Goal: Task Accomplishment & Management: Complete application form

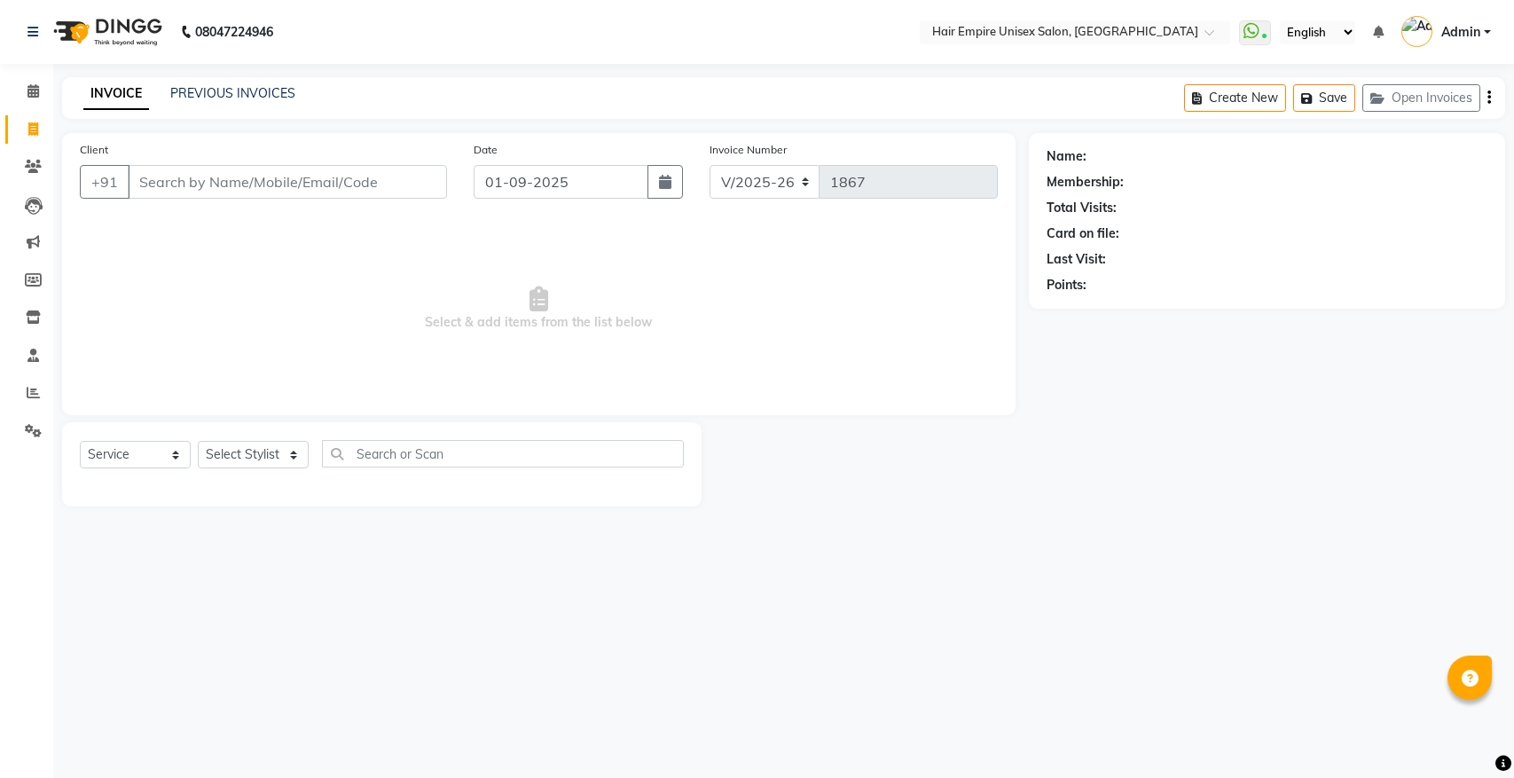
select select "5055"
select select "service"
click at [171, 197] on input "Client" at bounding box center [287, 182] width 319 height 34
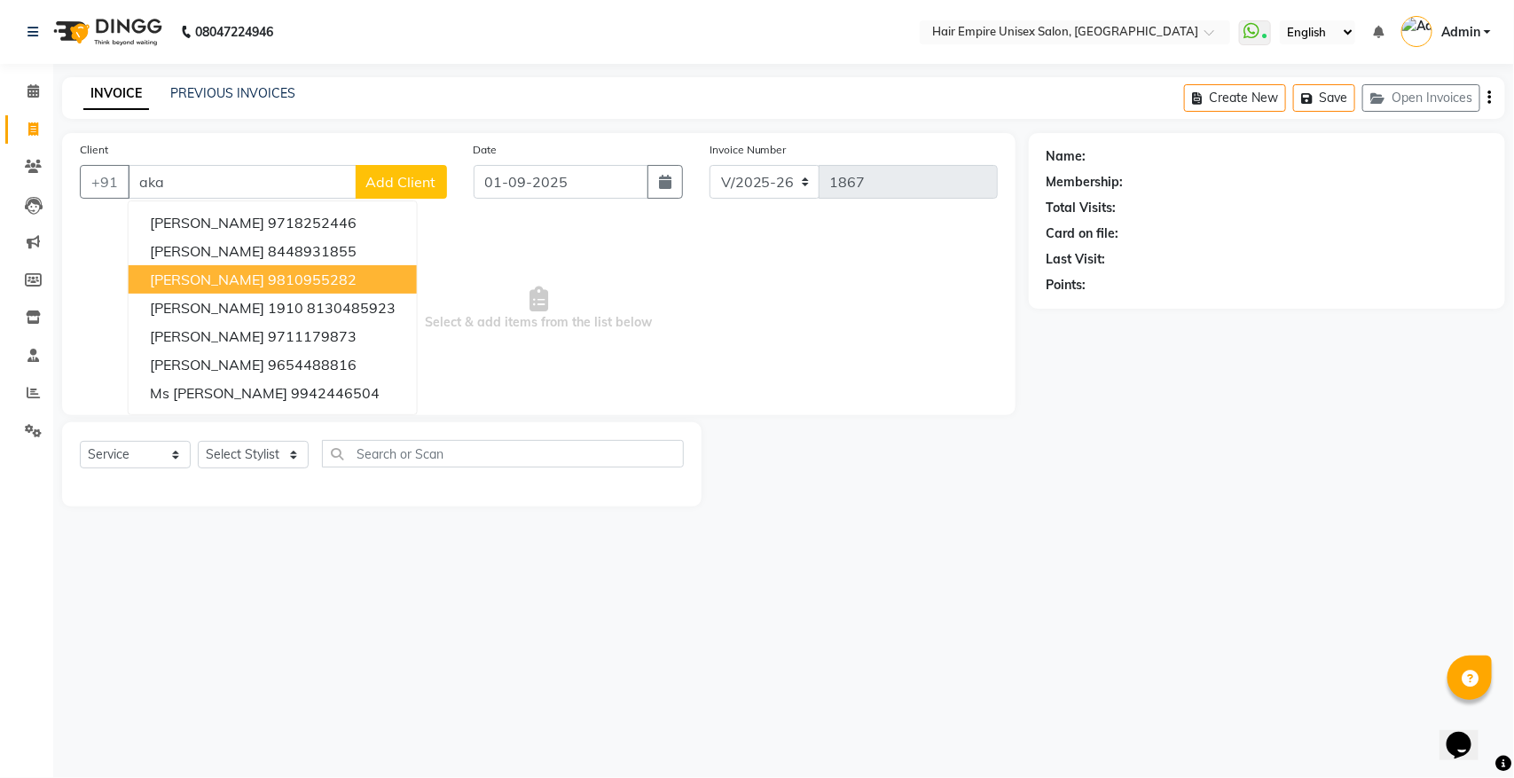
click at [250, 268] on button "[PERSON_NAME] 9810955282" at bounding box center [273, 279] width 288 height 28
type input "9810955282"
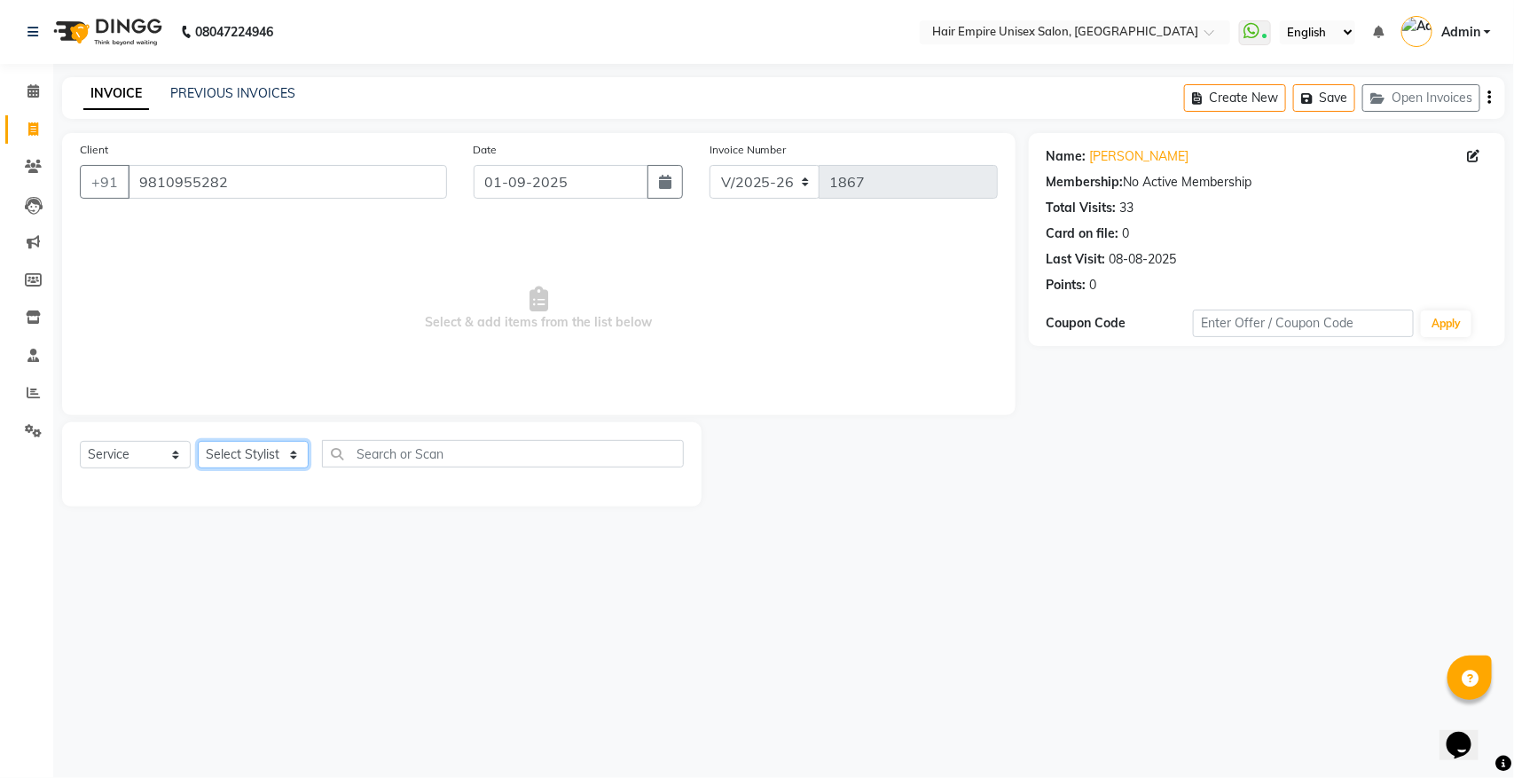
click at [239, 454] on select "Select Stylist [PERSON_NAME] [PERSON_NAME] [PERSON_NAME] [PERSON_NAME] Nisha [P…" at bounding box center [253, 454] width 111 height 27
select select "31810"
click at [198, 441] on select "Select Stylist [PERSON_NAME] [PERSON_NAME] [PERSON_NAME] [PERSON_NAME] Nisha [P…" at bounding box center [253, 454] width 111 height 27
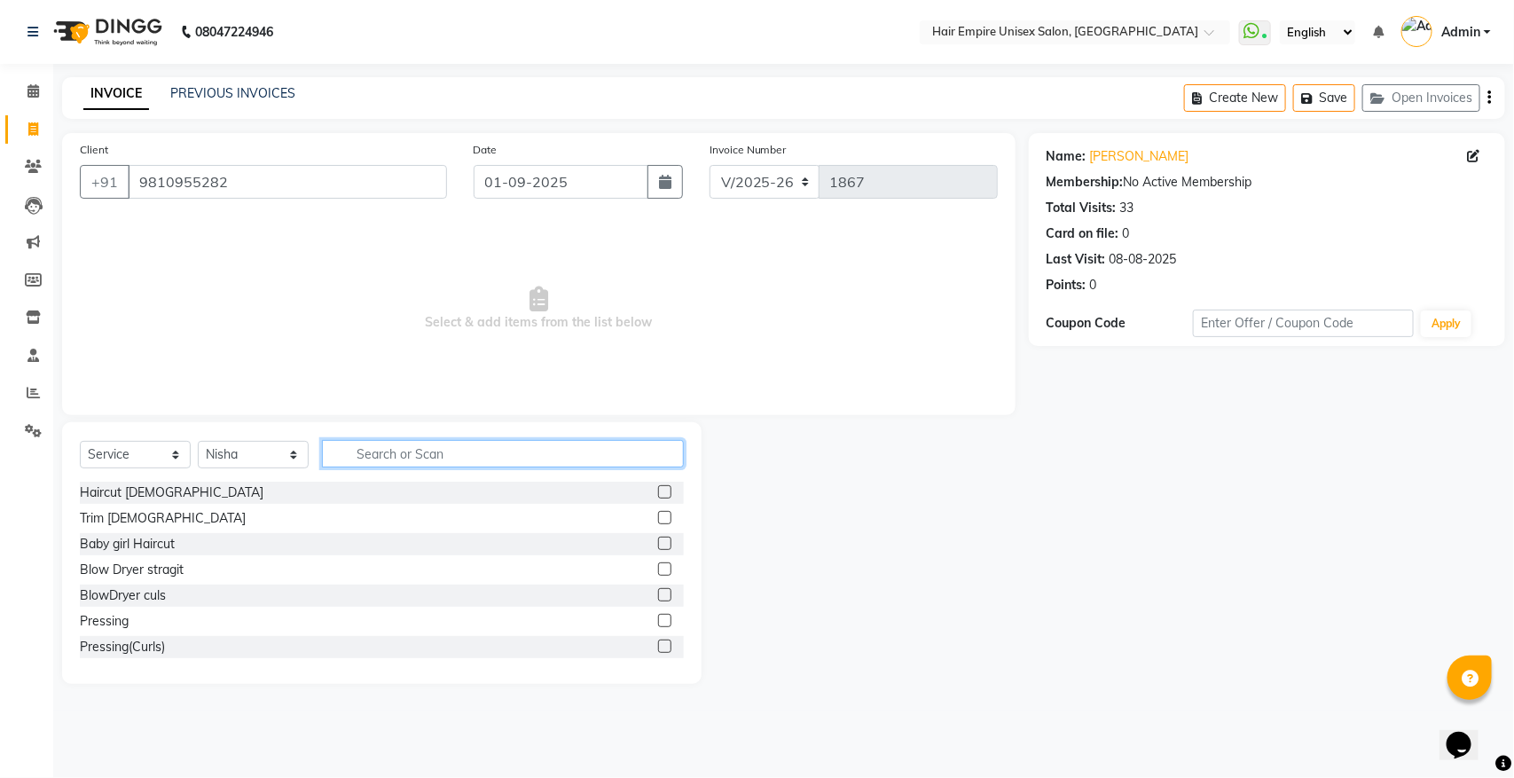
click at [482, 446] on input "text" at bounding box center [503, 453] width 362 height 27
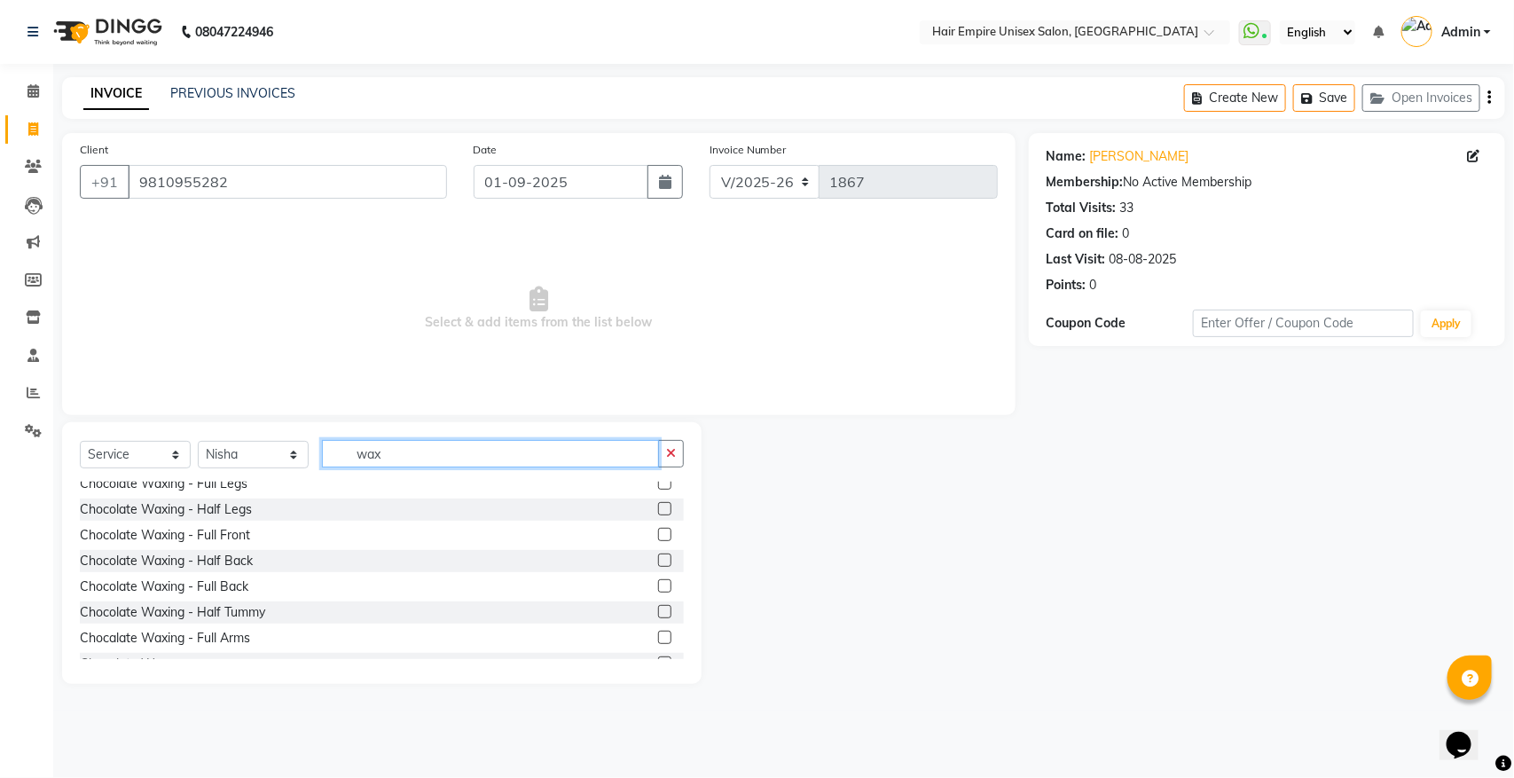
scroll to position [443, 0]
type input "wax"
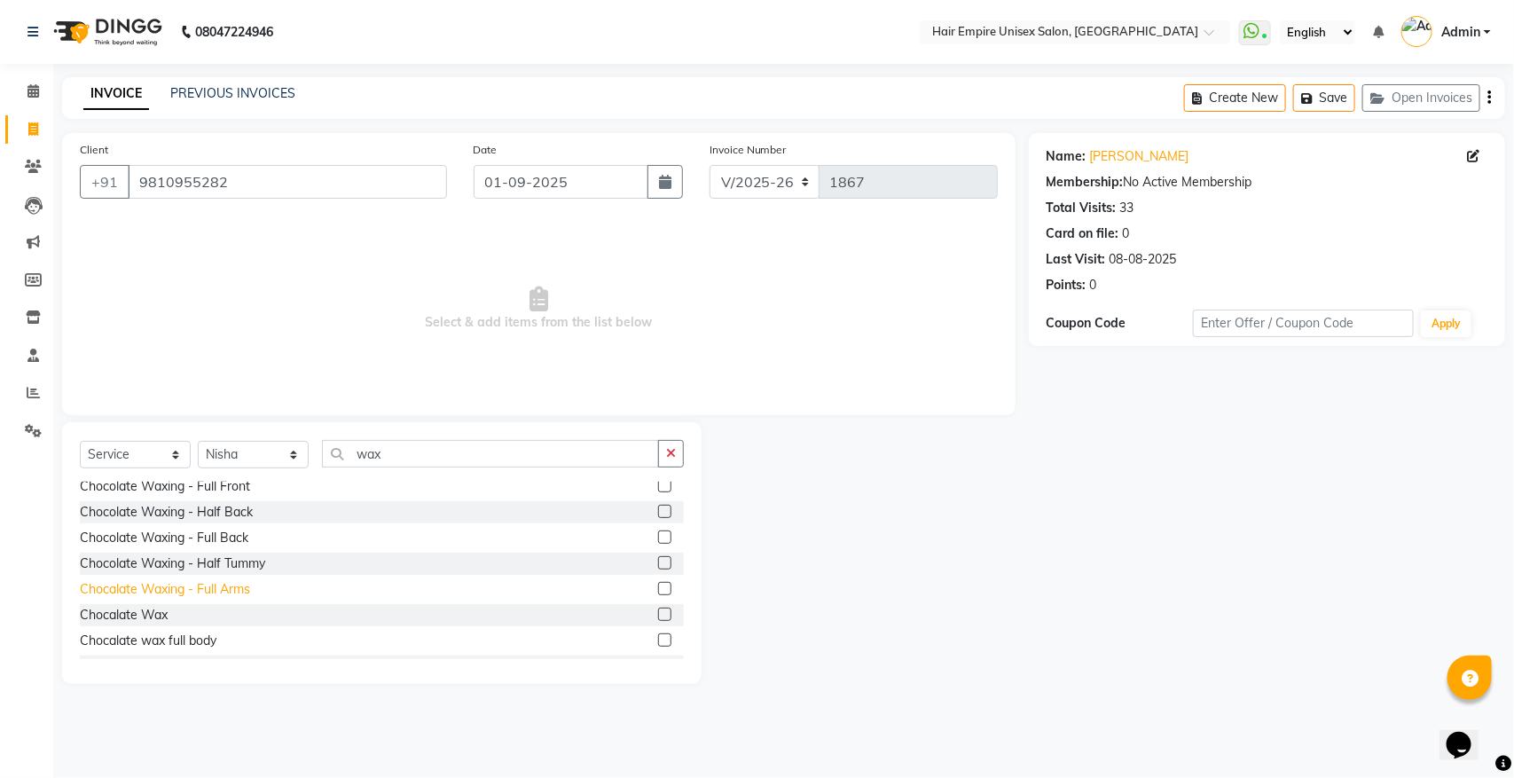
click at [219, 592] on div "Chocalate Waxing - Full Arms" at bounding box center [165, 589] width 170 height 19
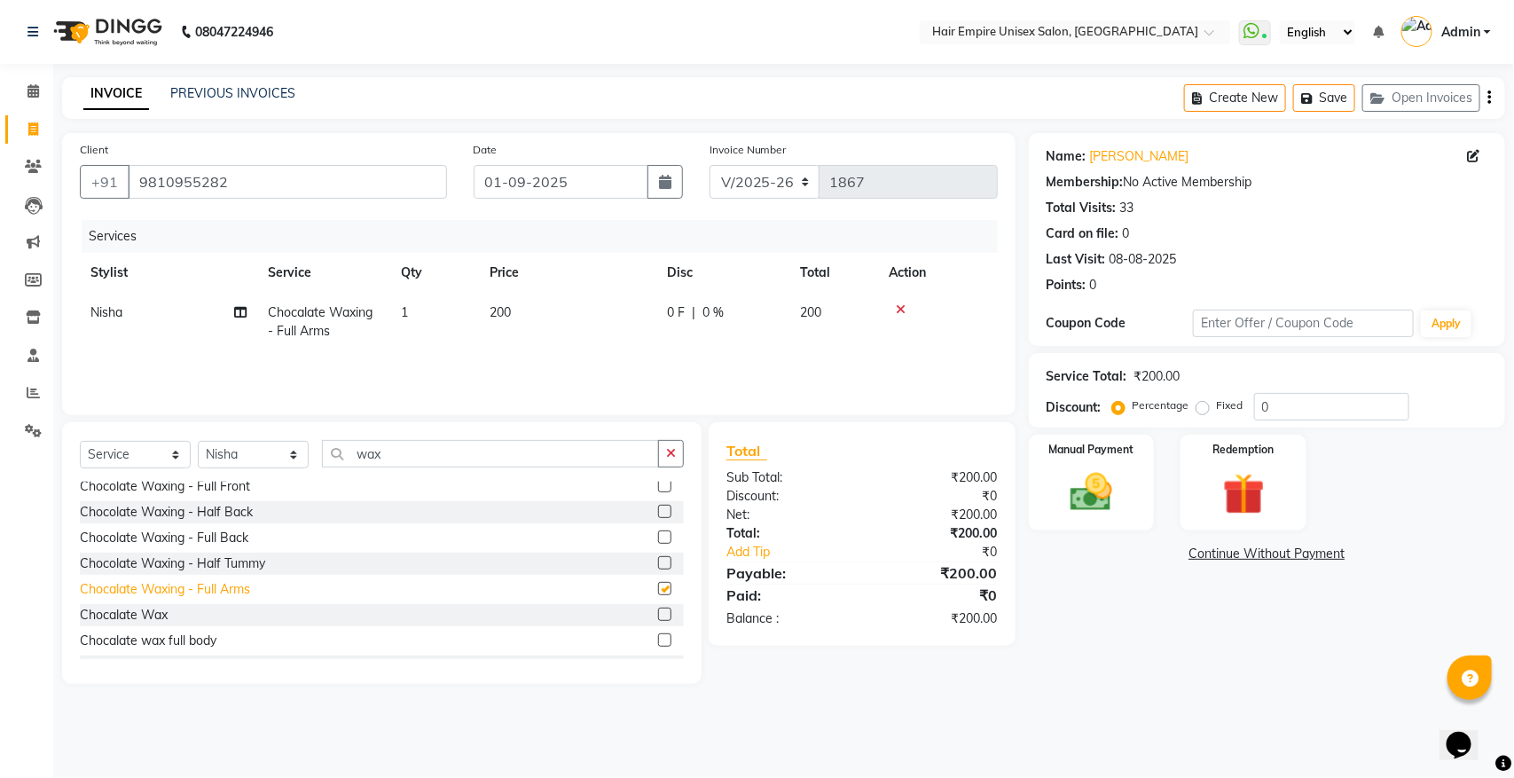
checkbox input "false"
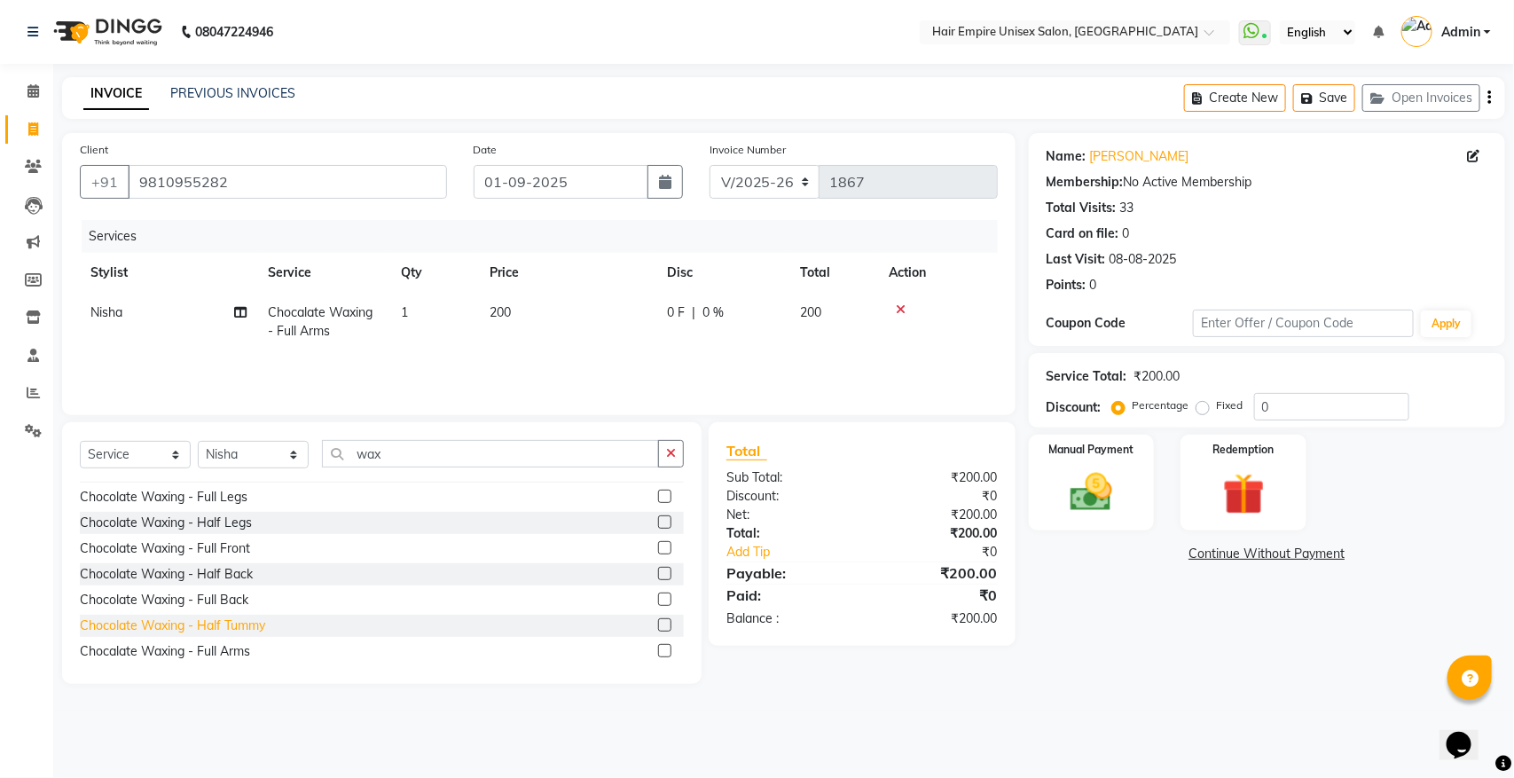
scroll to position [333, 0]
click at [227, 552] on div "Chocolate Waxing - Full Legs" at bounding box center [164, 546] width 168 height 19
checkbox input "false"
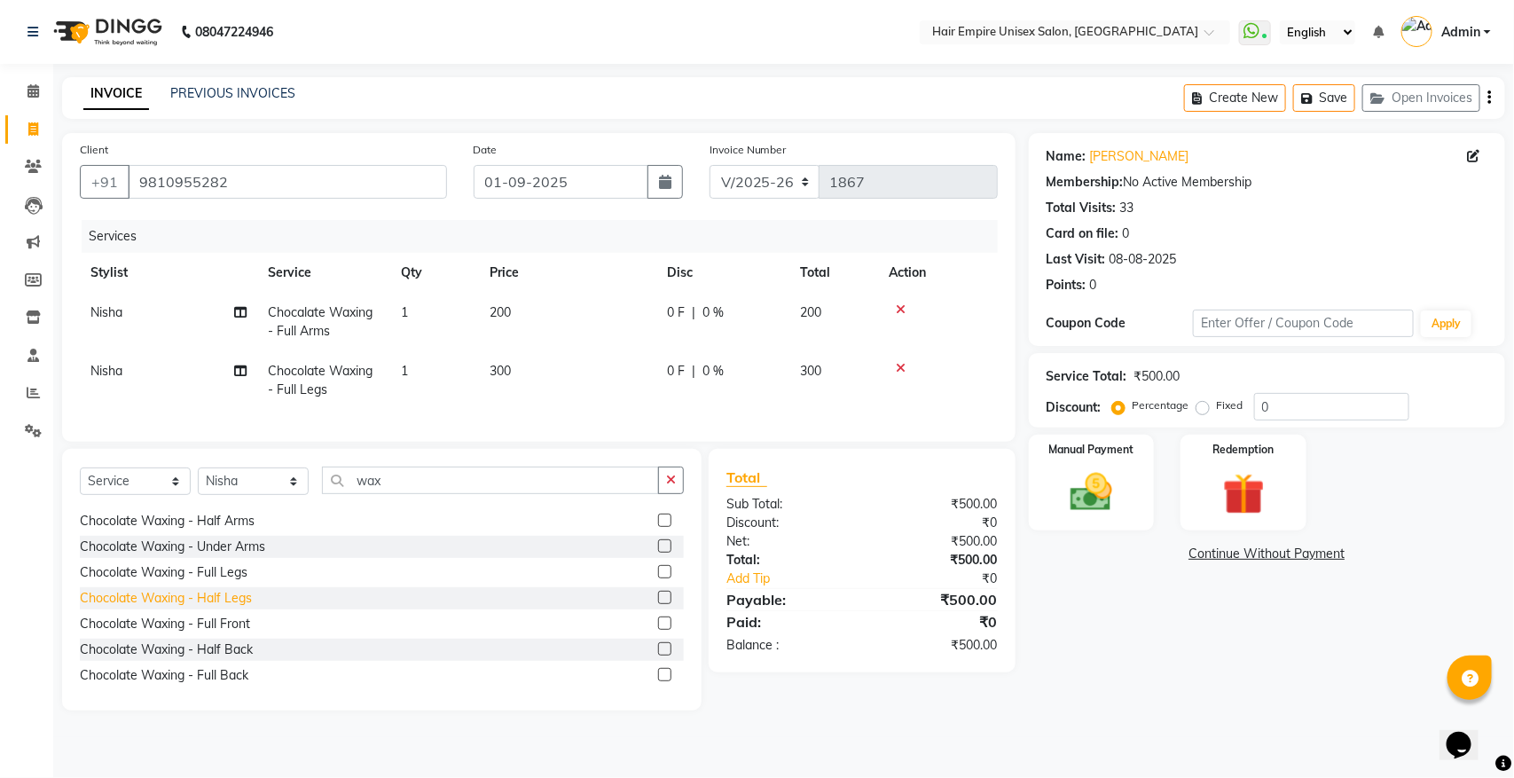
click at [224, 607] on div "Chocolate Waxing - Half Legs" at bounding box center [166, 598] width 172 height 19
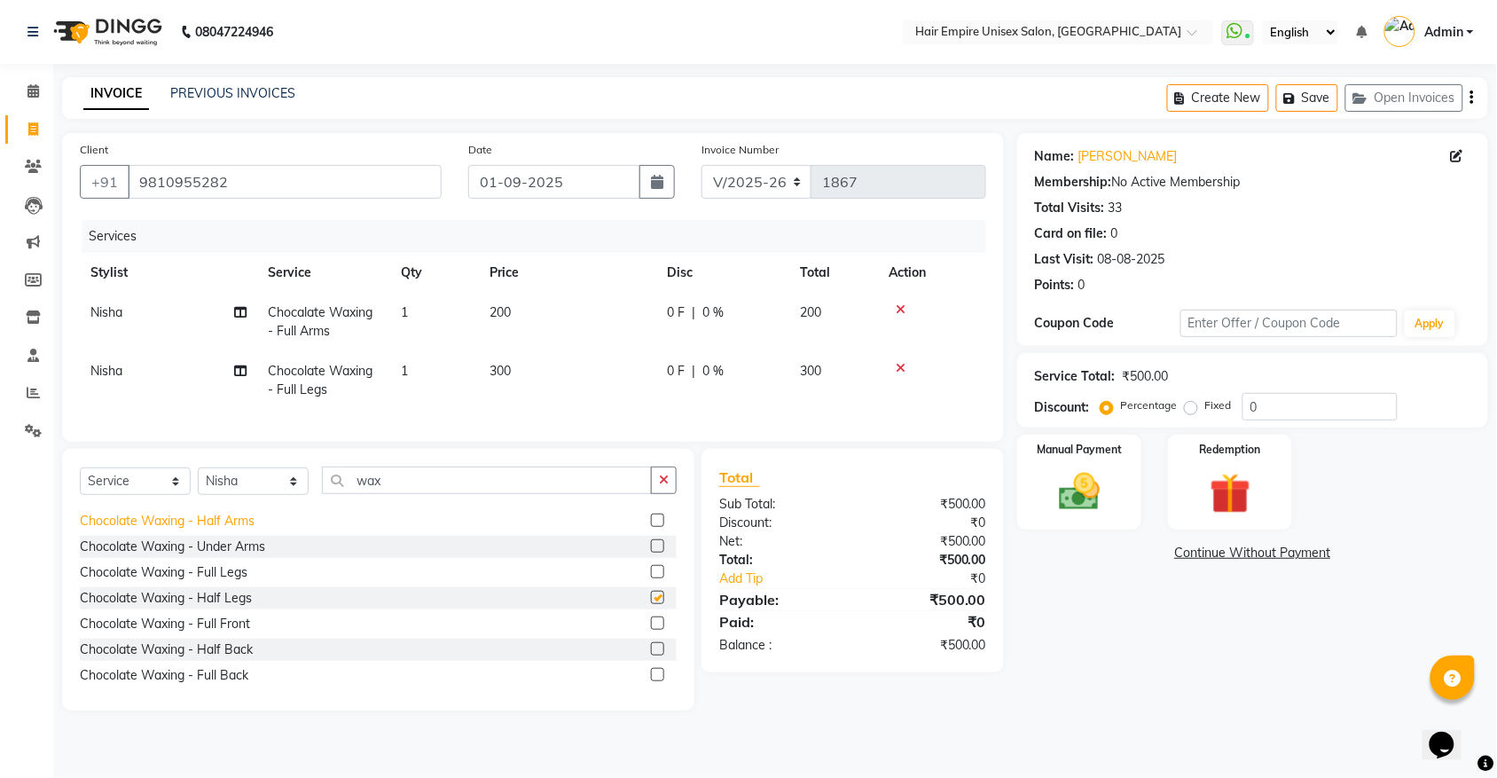
checkbox input "false"
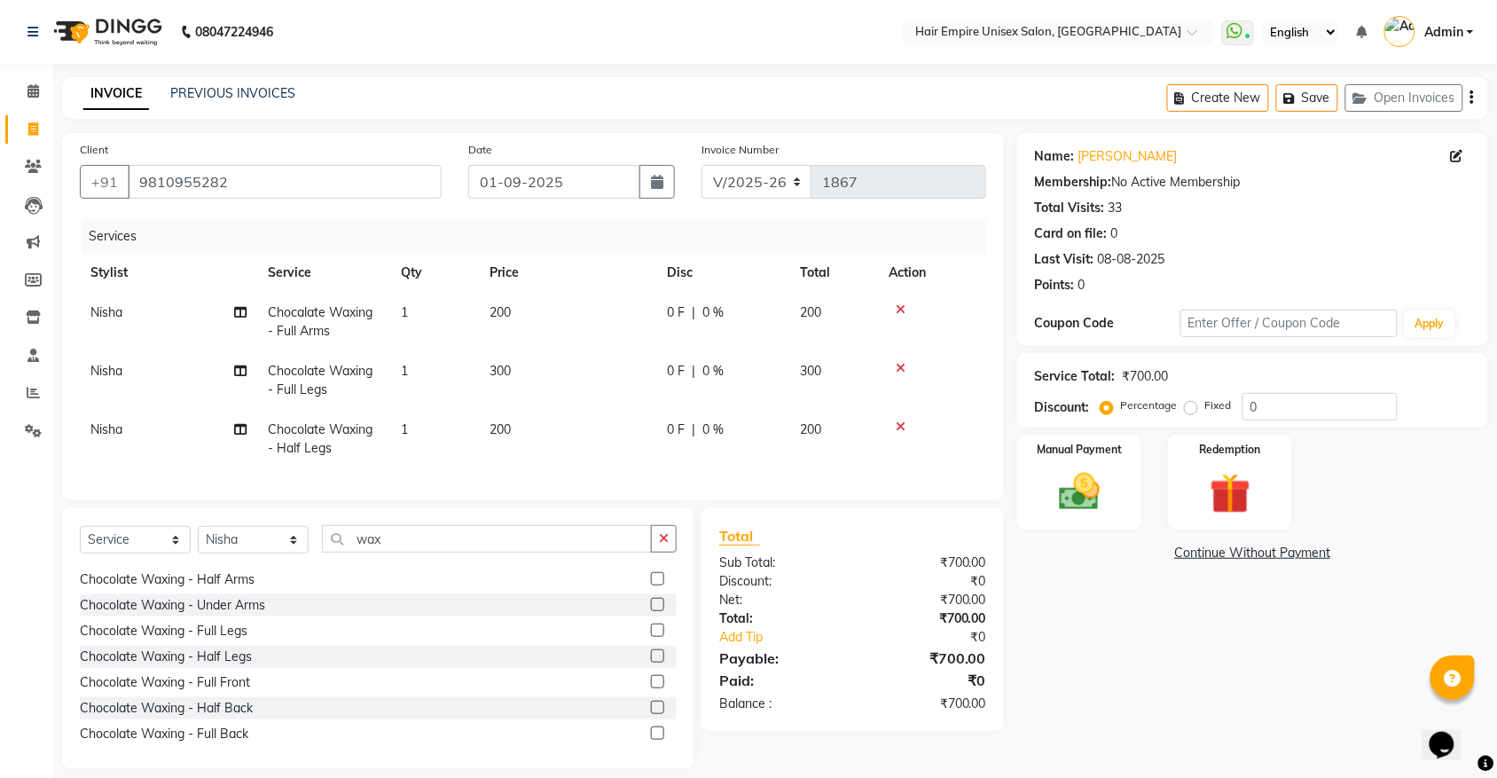
click at [900, 362] on icon at bounding box center [901, 368] width 10 height 12
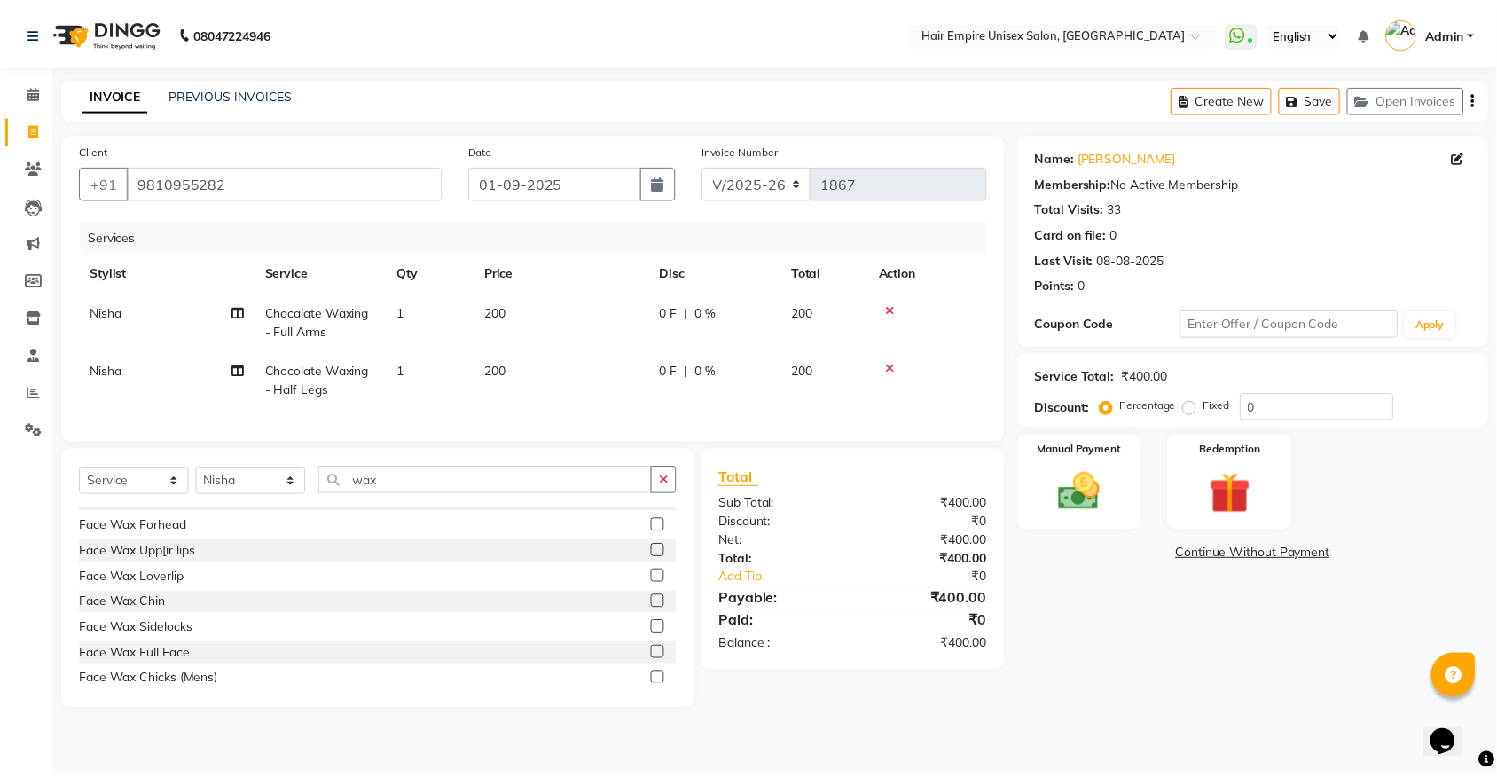
scroll to position [1055, 0]
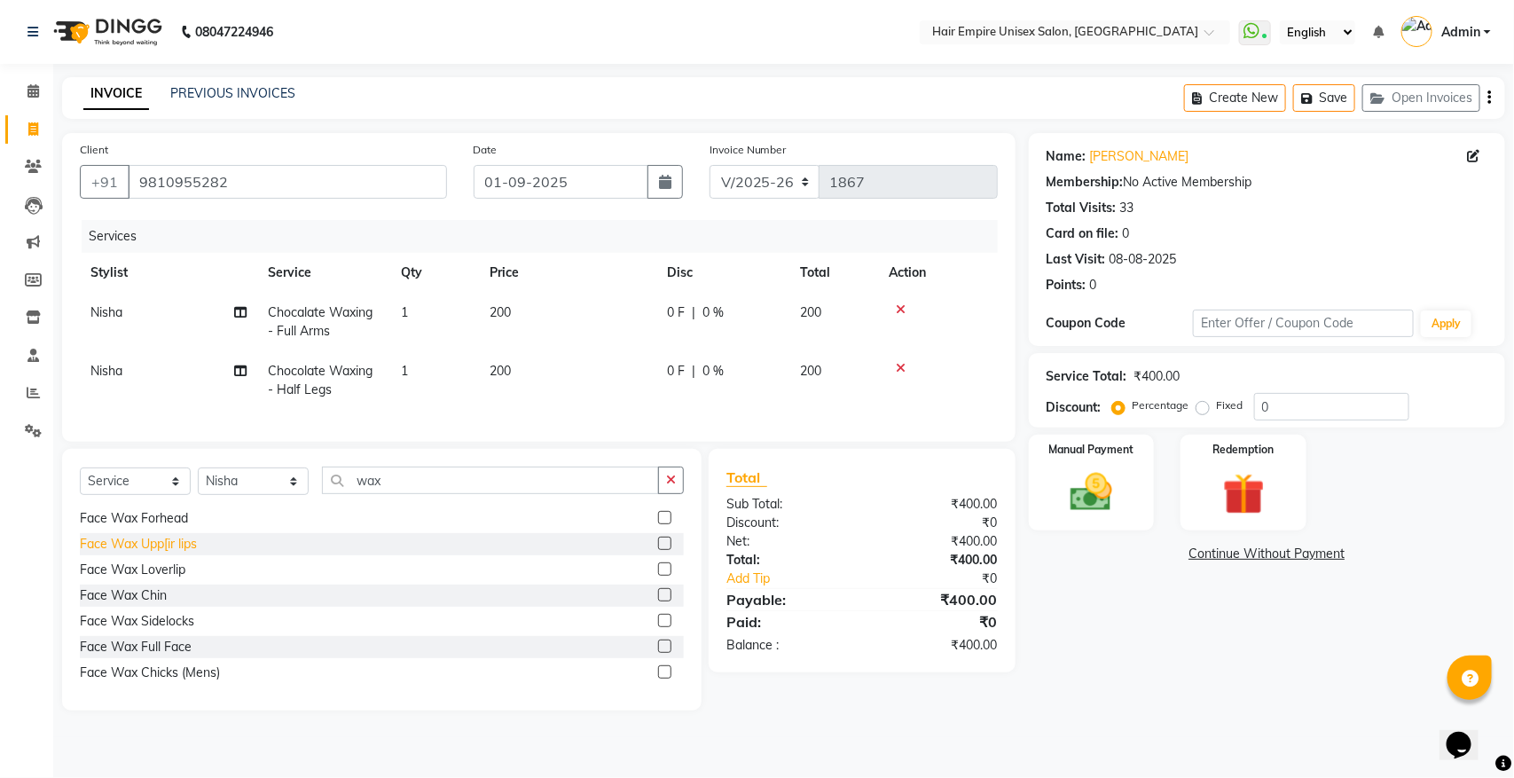
click at [116, 553] on div "Face Wax Upp[ir lips" at bounding box center [138, 544] width 117 height 19
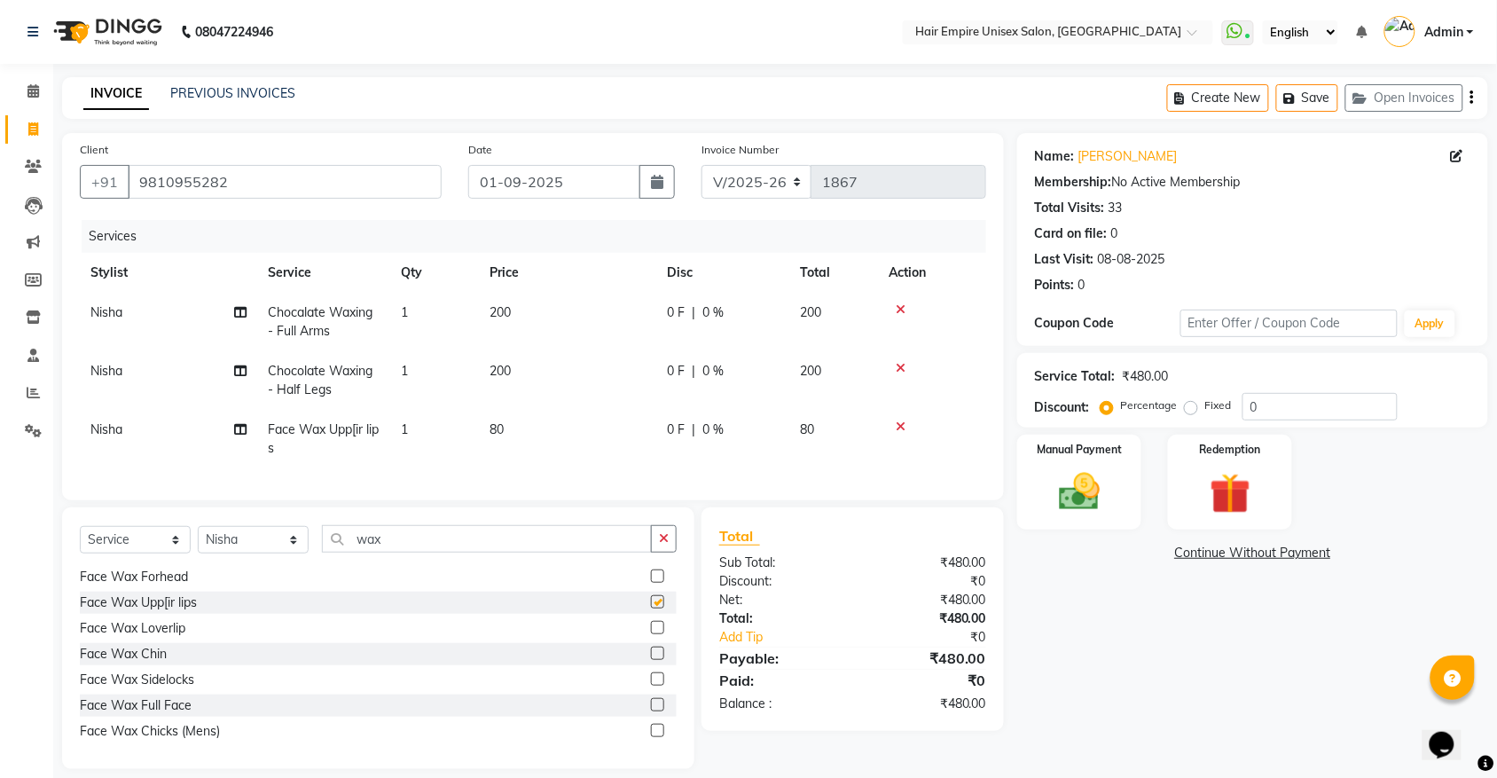
checkbox input "false"
click at [670, 548] on button "button" at bounding box center [664, 538] width 26 height 27
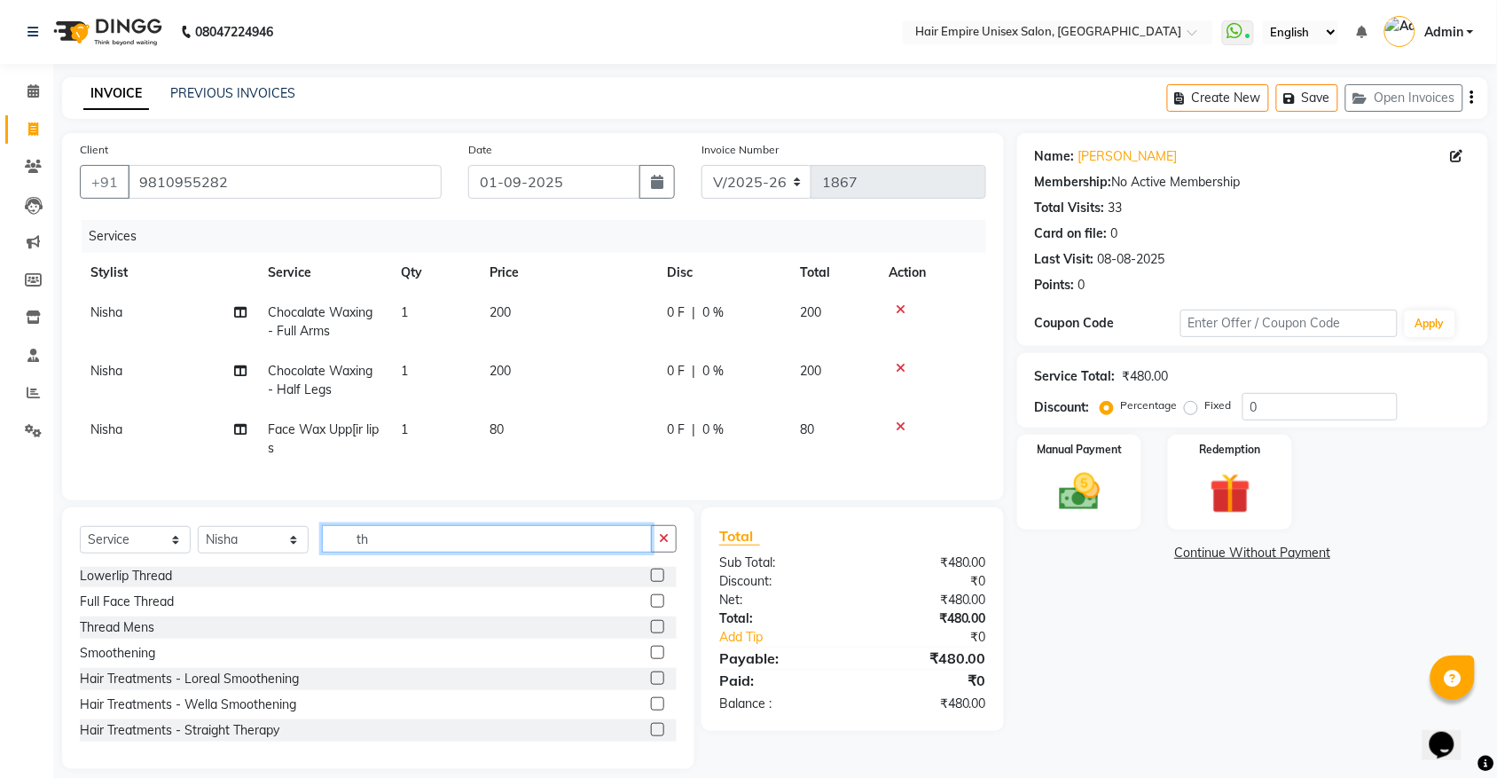
scroll to position [0, 0]
type input "th"
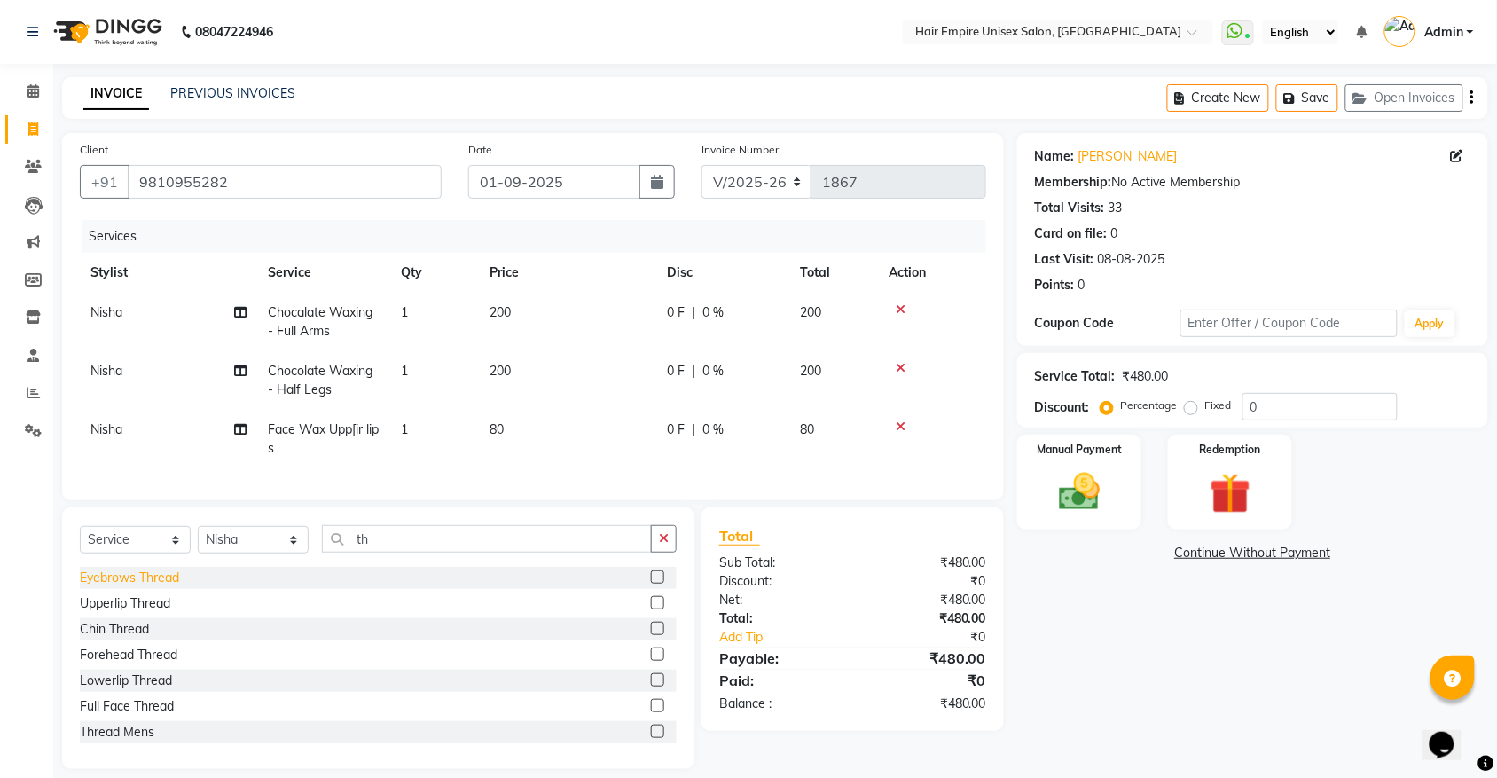
click at [122, 587] on div "Eyebrows Thread" at bounding box center [129, 577] width 99 height 19
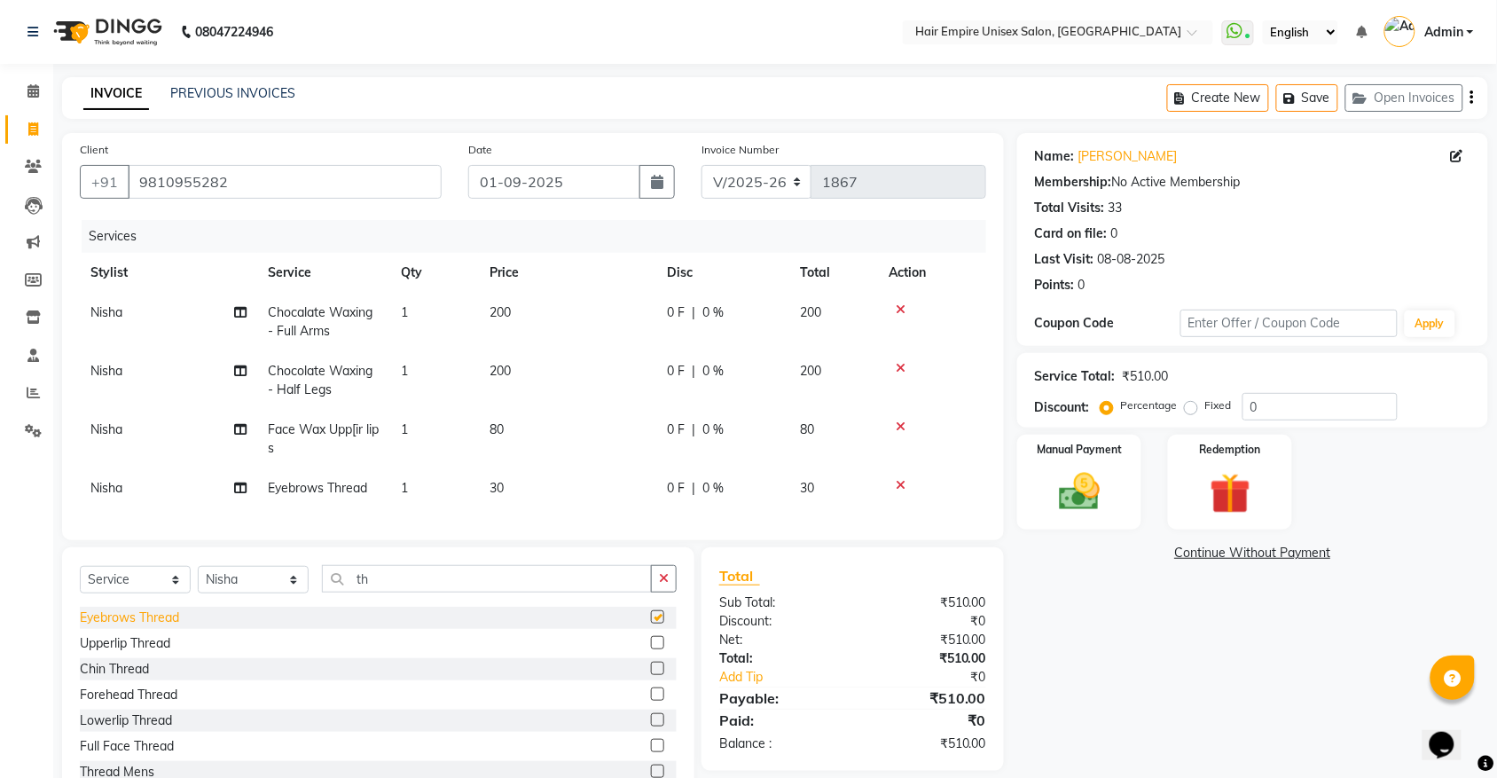
checkbox input "false"
click at [227, 591] on select "Select Stylist [PERSON_NAME] [PERSON_NAME] [PERSON_NAME] [PERSON_NAME] Nisha [P…" at bounding box center [253, 579] width 111 height 27
select select "89725"
click at [198, 582] on select "Select Stylist [PERSON_NAME] [PERSON_NAME] [PERSON_NAME] [PERSON_NAME] Nisha [P…" at bounding box center [253, 579] width 111 height 27
click at [662, 592] on button "button" at bounding box center [664, 578] width 26 height 27
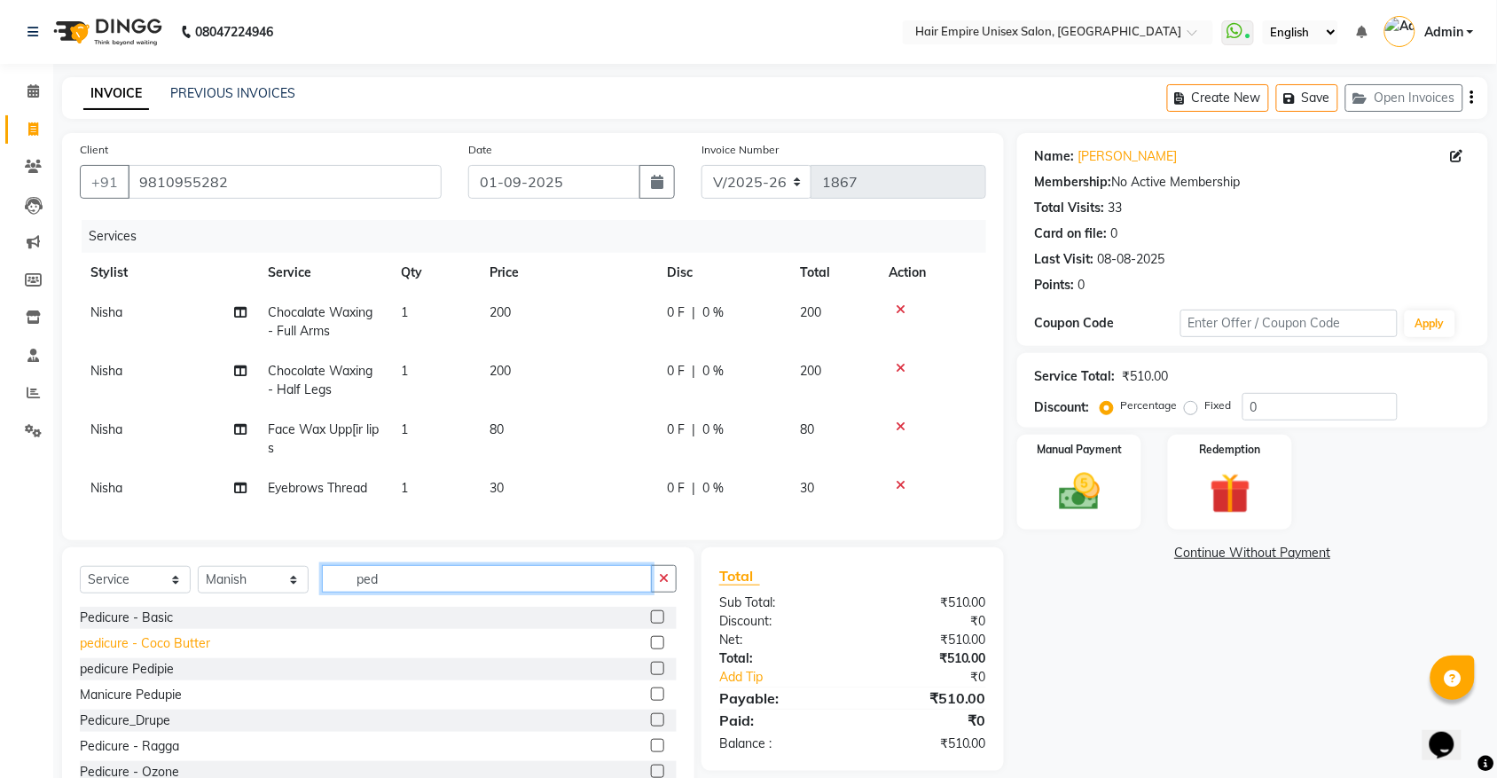
type input "ped"
click at [175, 653] on div "pedicure - Coco Butter" at bounding box center [145, 643] width 130 height 19
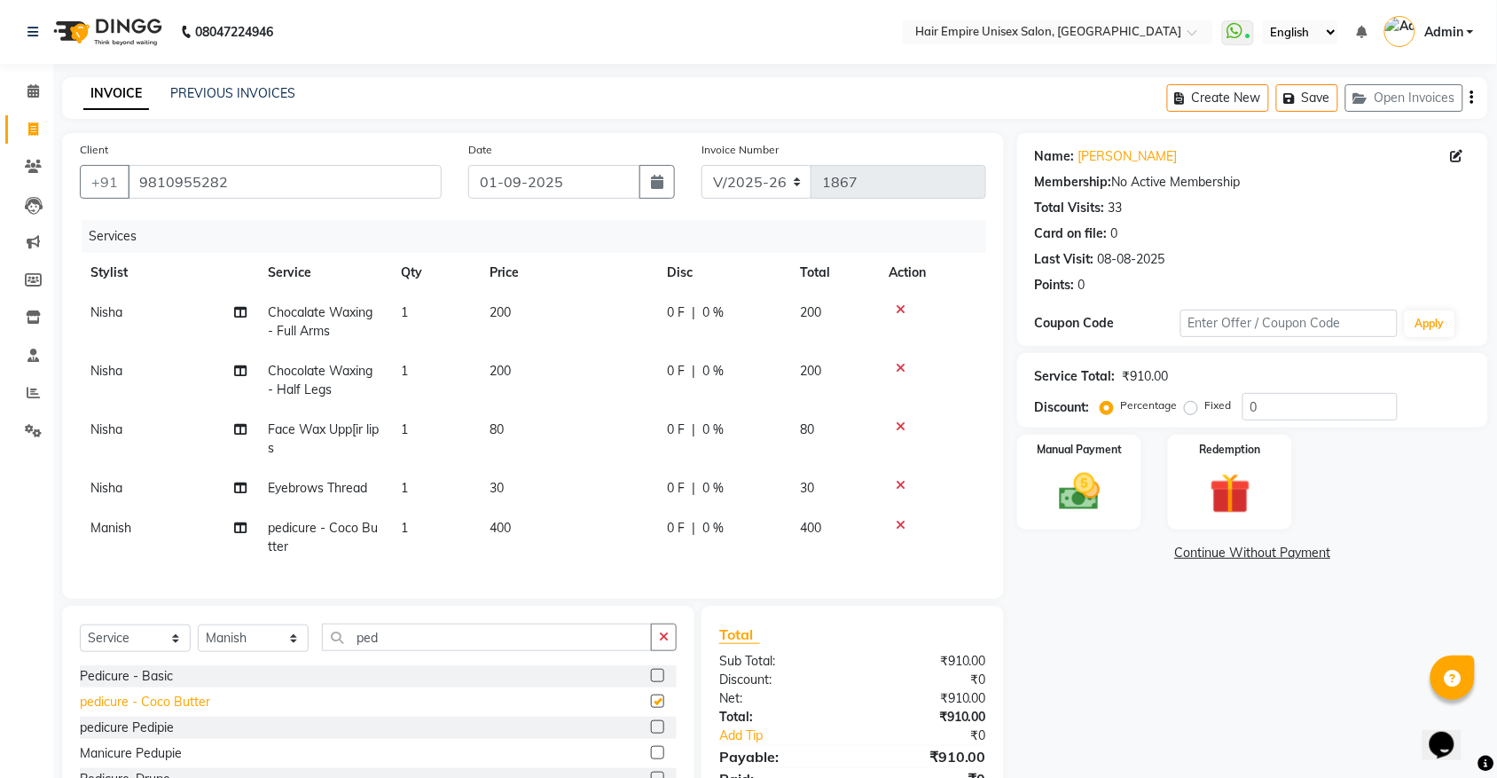
checkbox input "false"
click at [1055, 501] on img at bounding box center [1079, 491] width 69 height 49
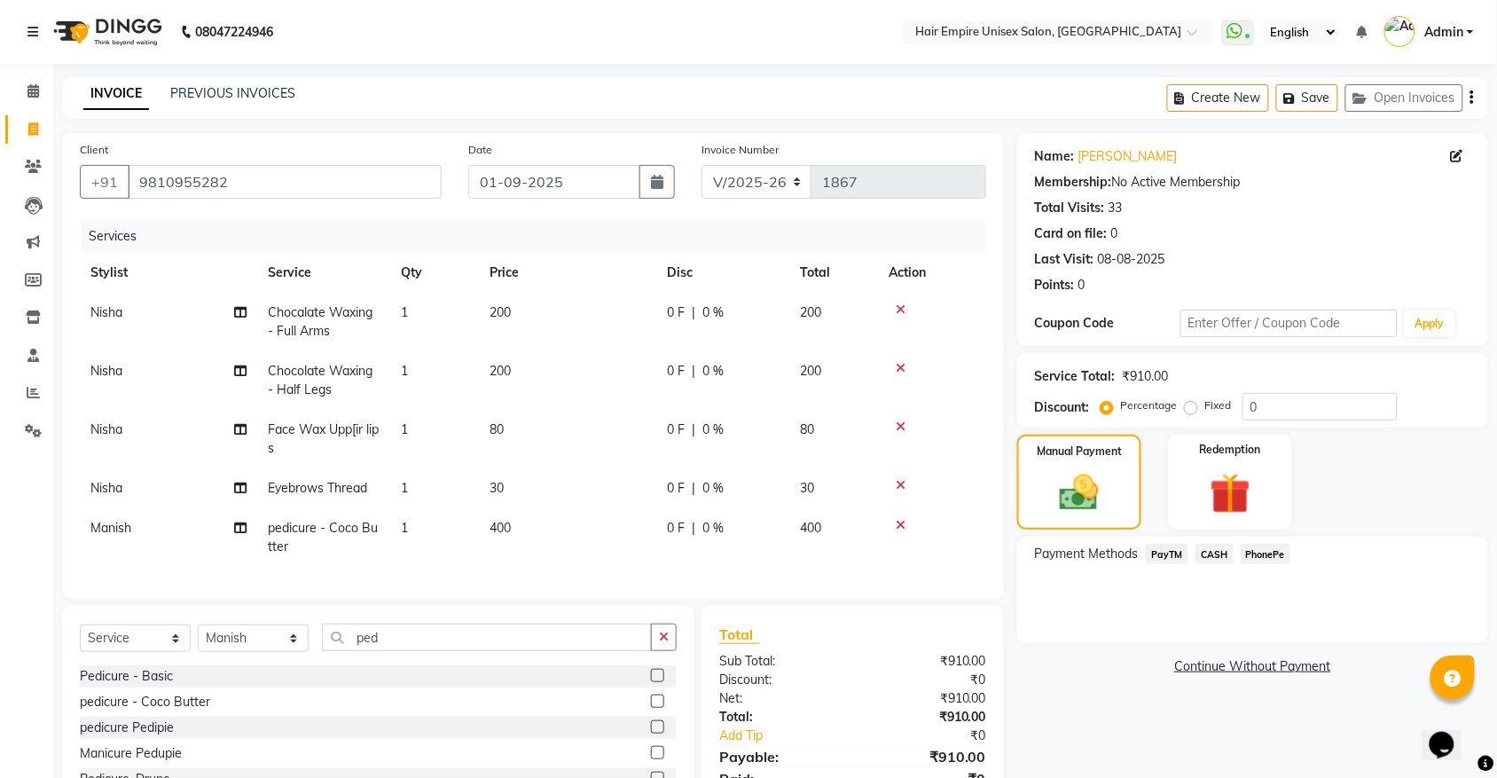
click at [1159, 550] on span "PayTM" at bounding box center [1167, 554] width 43 height 20
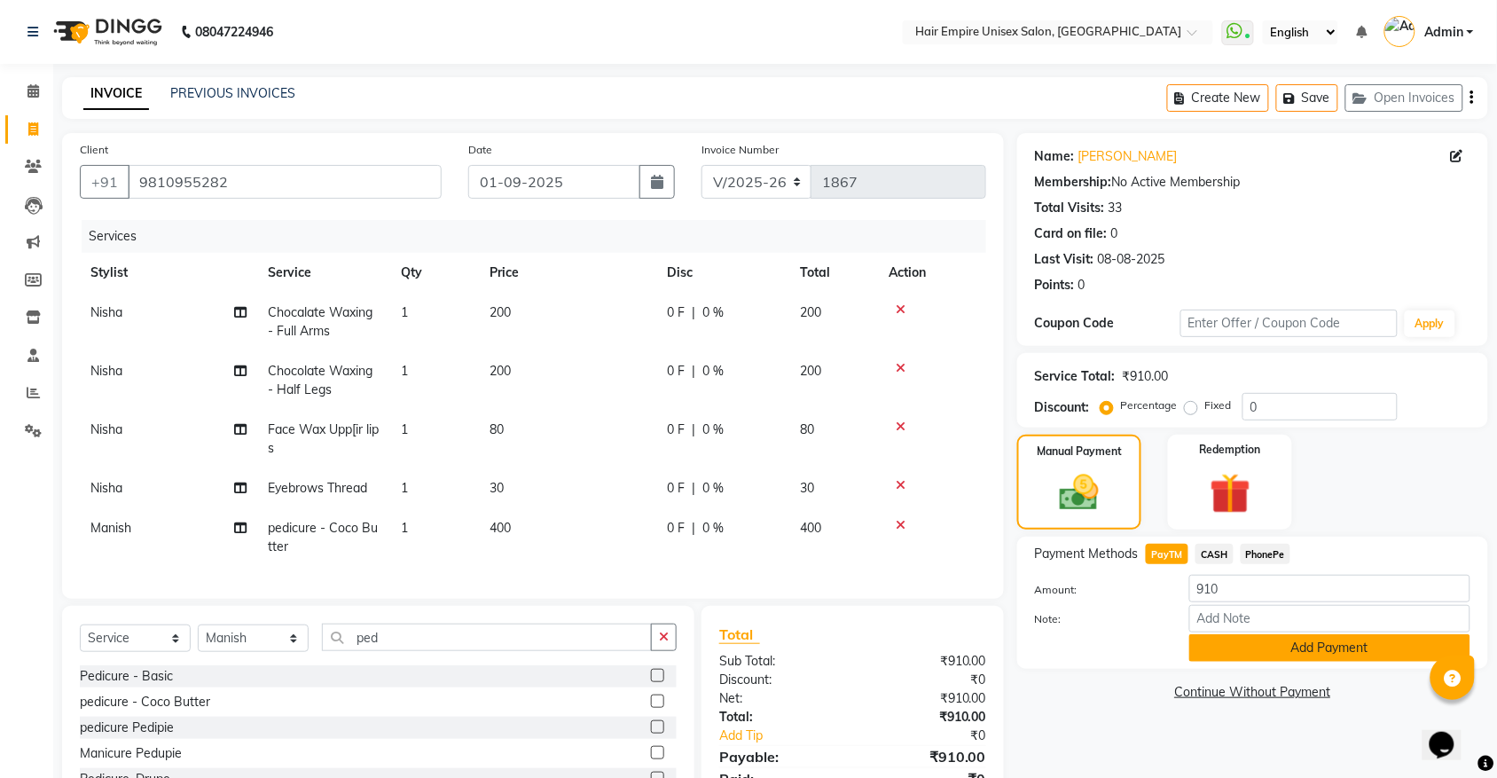
click at [1321, 654] on button "Add Payment" at bounding box center [1329, 647] width 281 height 27
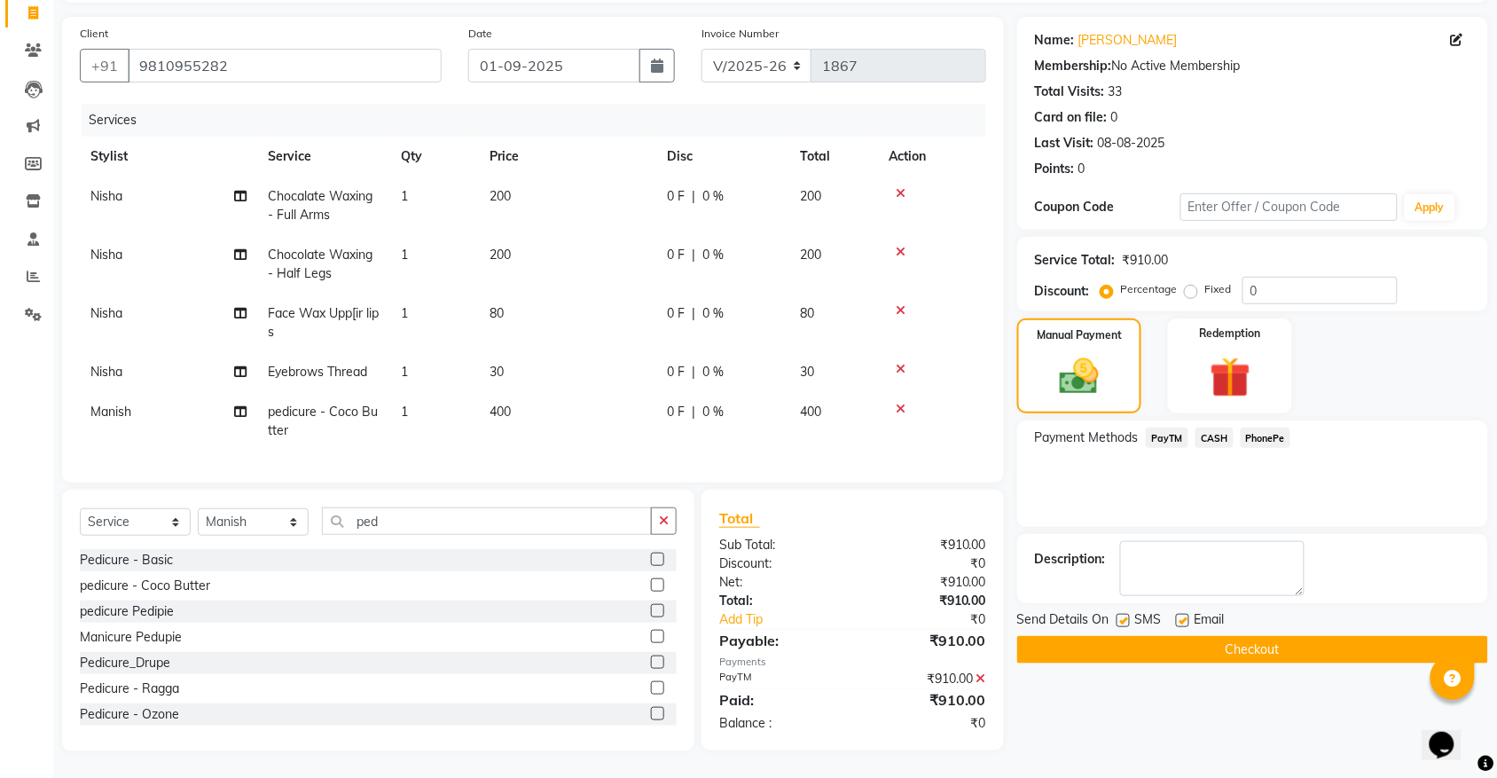
scroll to position [131, 0]
click at [1257, 636] on button "Checkout" at bounding box center [1252, 649] width 471 height 27
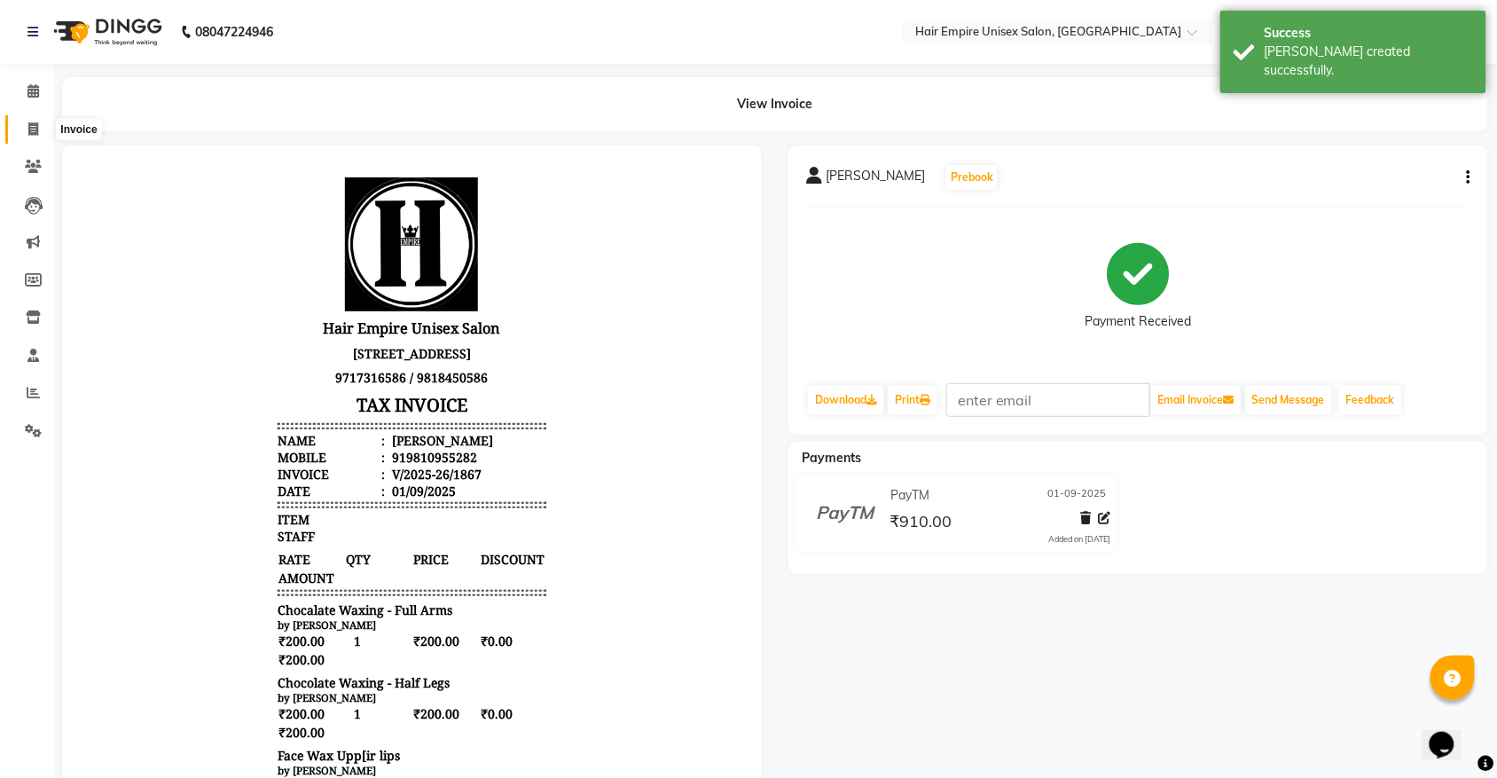
click at [28, 129] on icon at bounding box center [33, 128] width 10 height 13
select select "service"
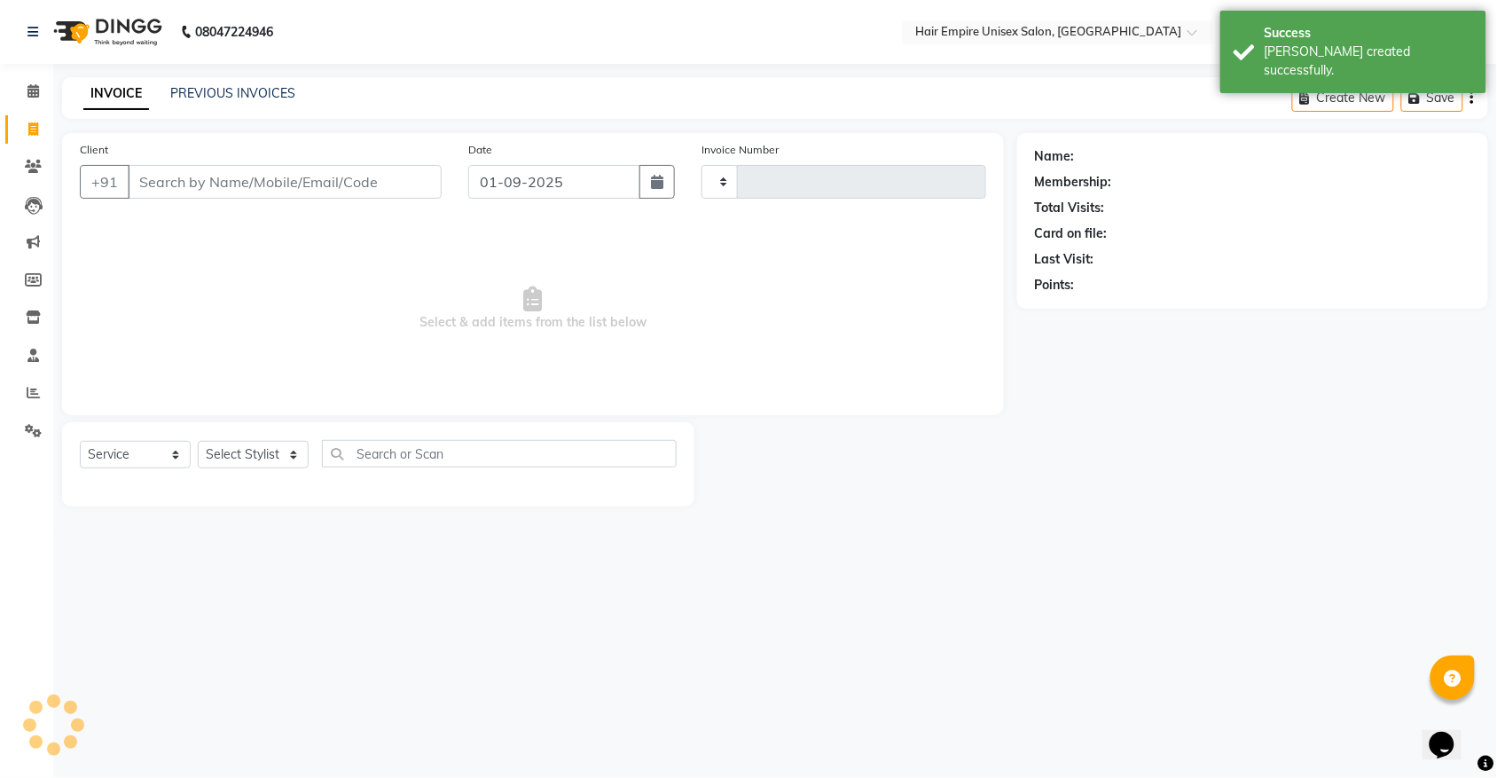
type input "1868"
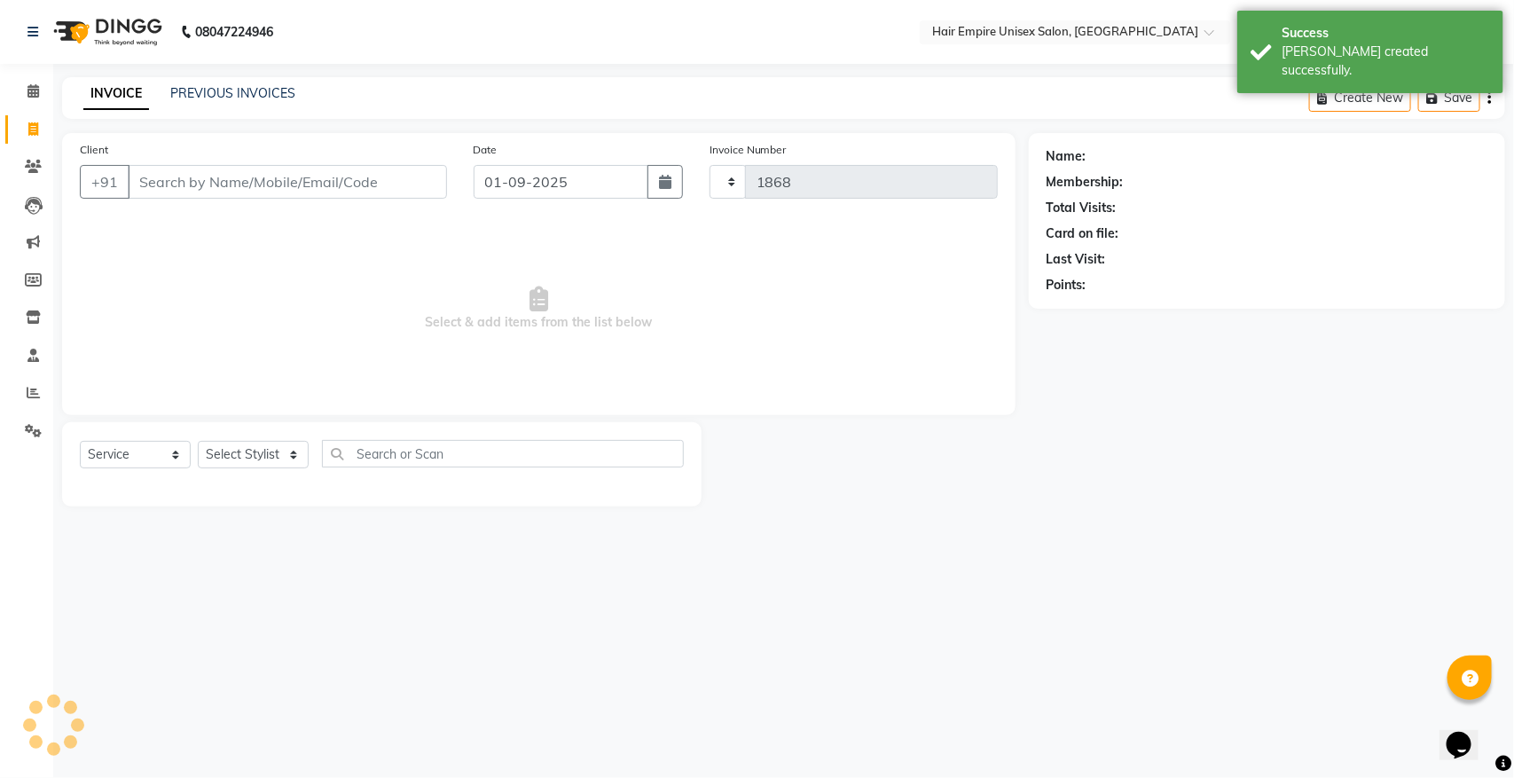
select select "5055"
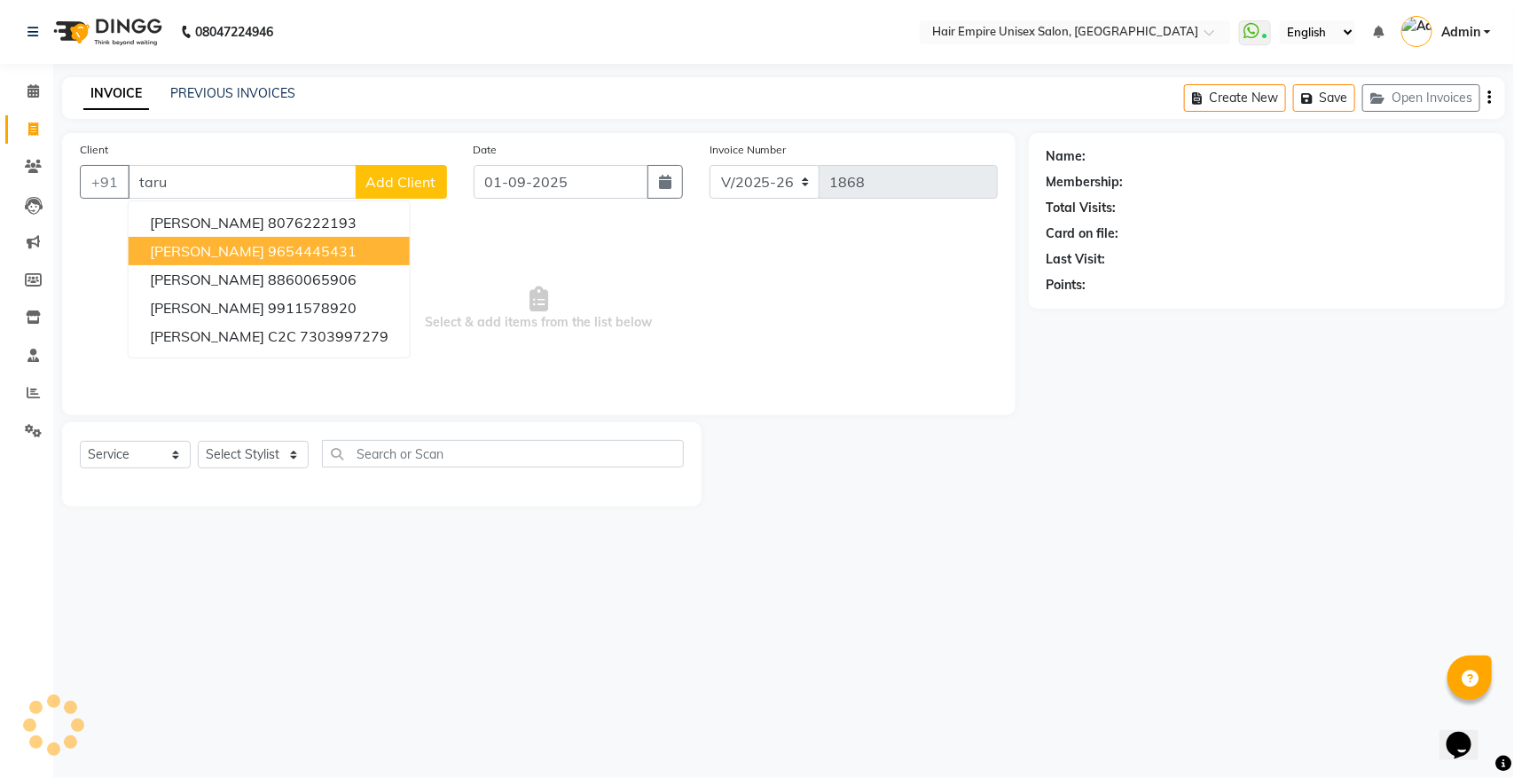
click at [268, 245] on ngb-highlight "9654445431" at bounding box center [312, 251] width 89 height 18
type input "9654445431"
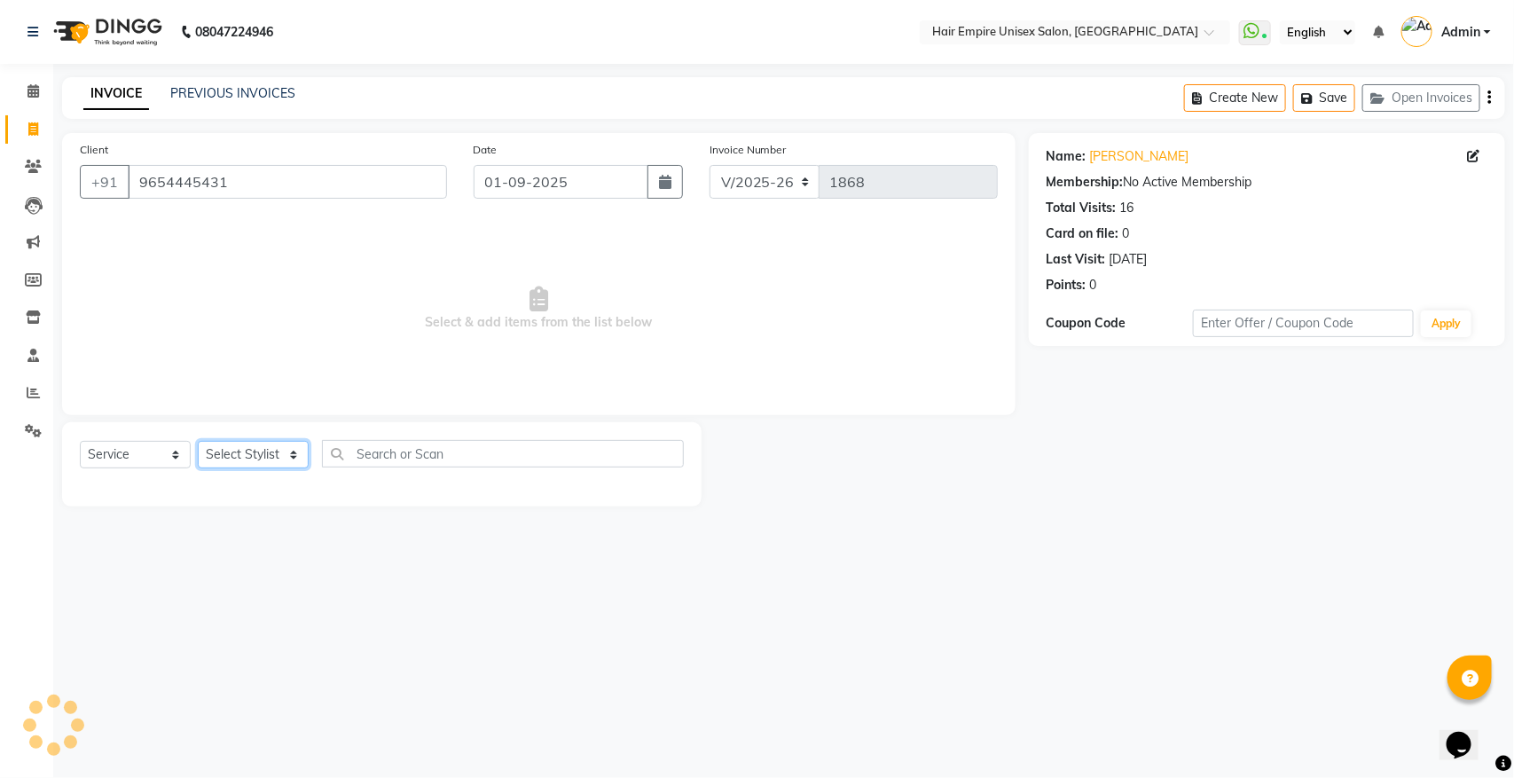
click at [255, 449] on select "Select Stylist [PERSON_NAME] [PERSON_NAME] [PERSON_NAME] [PERSON_NAME] Nisha [P…" at bounding box center [253, 454] width 111 height 27
select select "31808"
click at [198, 441] on select "Select Stylist [PERSON_NAME] [PERSON_NAME] [PERSON_NAME] [PERSON_NAME] Nisha [P…" at bounding box center [253, 454] width 111 height 27
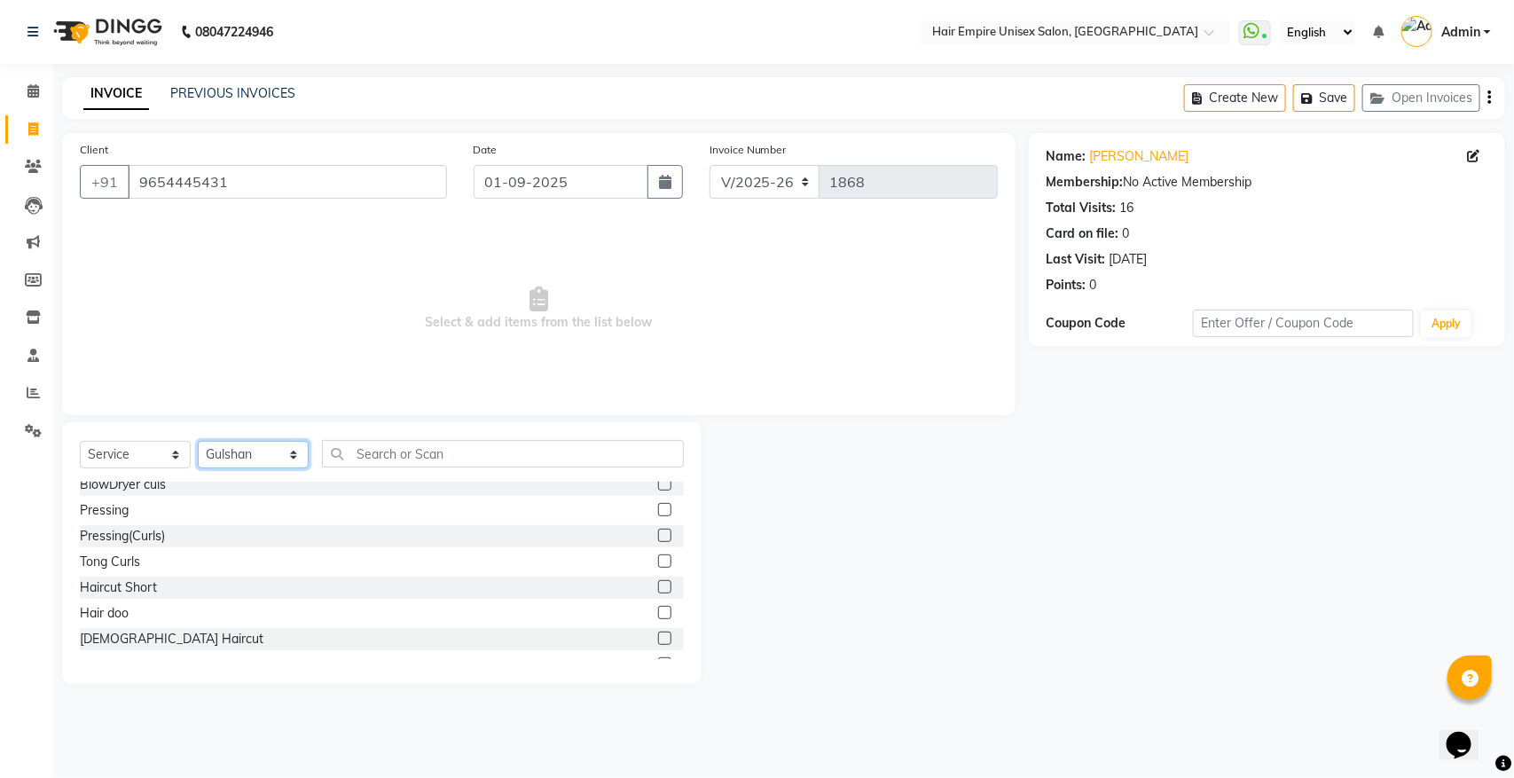
scroll to position [222, 0]
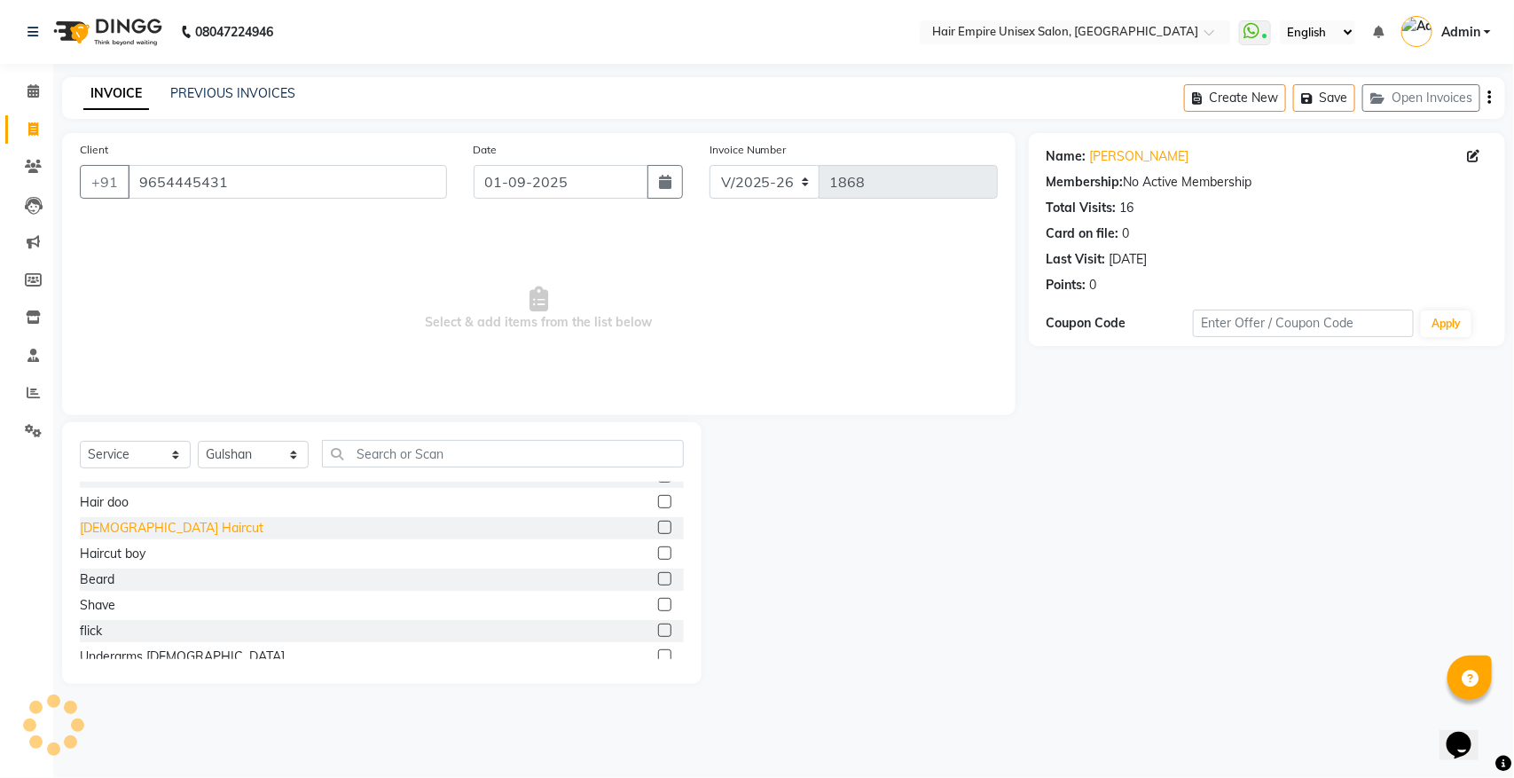
click at [124, 529] on div "[DEMOGRAPHIC_DATA] Haircut" at bounding box center [172, 528] width 184 height 19
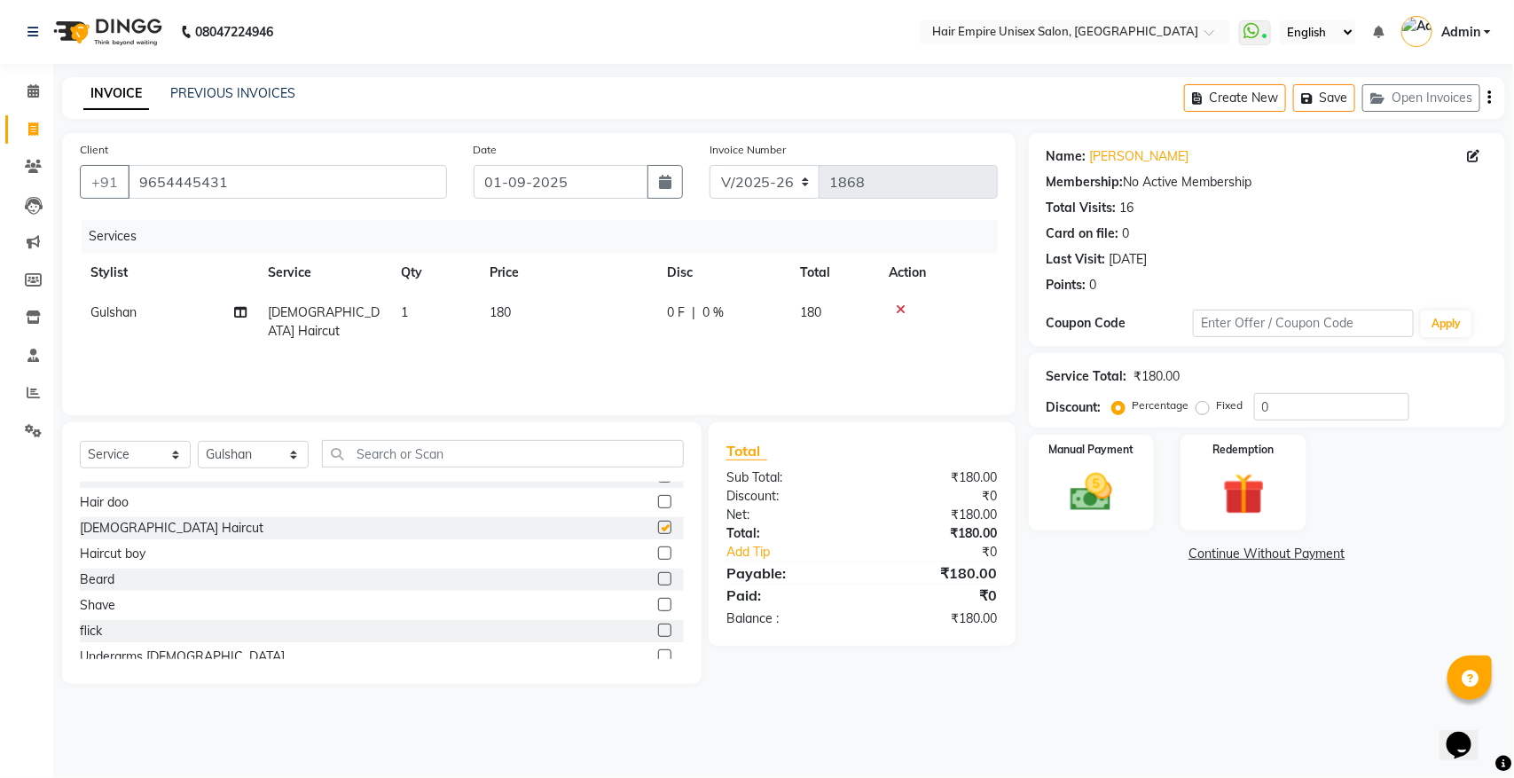
checkbox input "false"
click at [224, 443] on select "Select Stylist [PERSON_NAME] [PERSON_NAME] [PERSON_NAME] [PERSON_NAME] Nisha [P…" at bounding box center [253, 454] width 111 height 27
select select "45386"
click at [198, 441] on select "Select Stylist [PERSON_NAME] [PERSON_NAME] [PERSON_NAME] [PERSON_NAME] Nisha [P…" at bounding box center [253, 454] width 111 height 27
click at [86, 579] on div "Beard" at bounding box center [97, 579] width 35 height 19
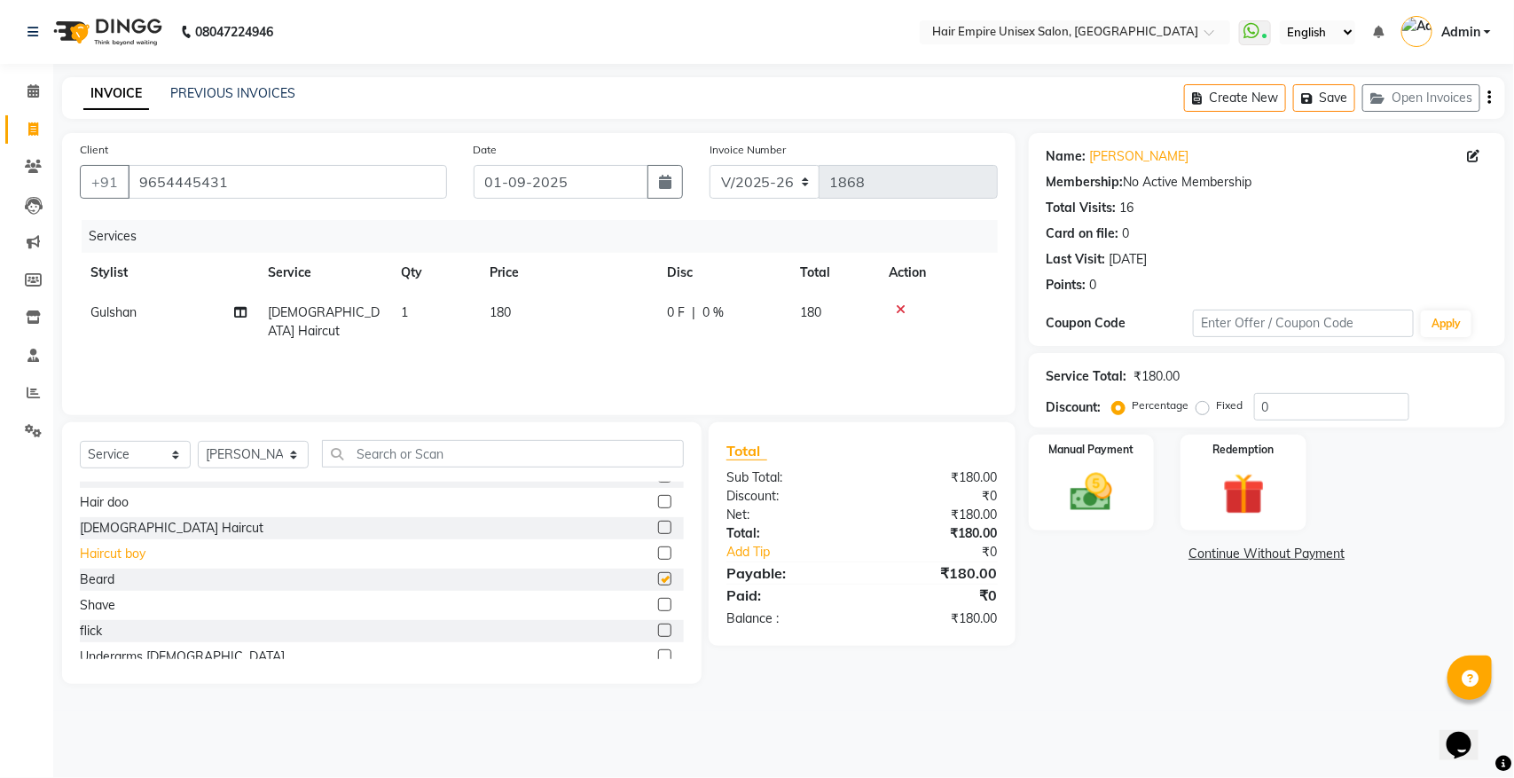
checkbox input "false"
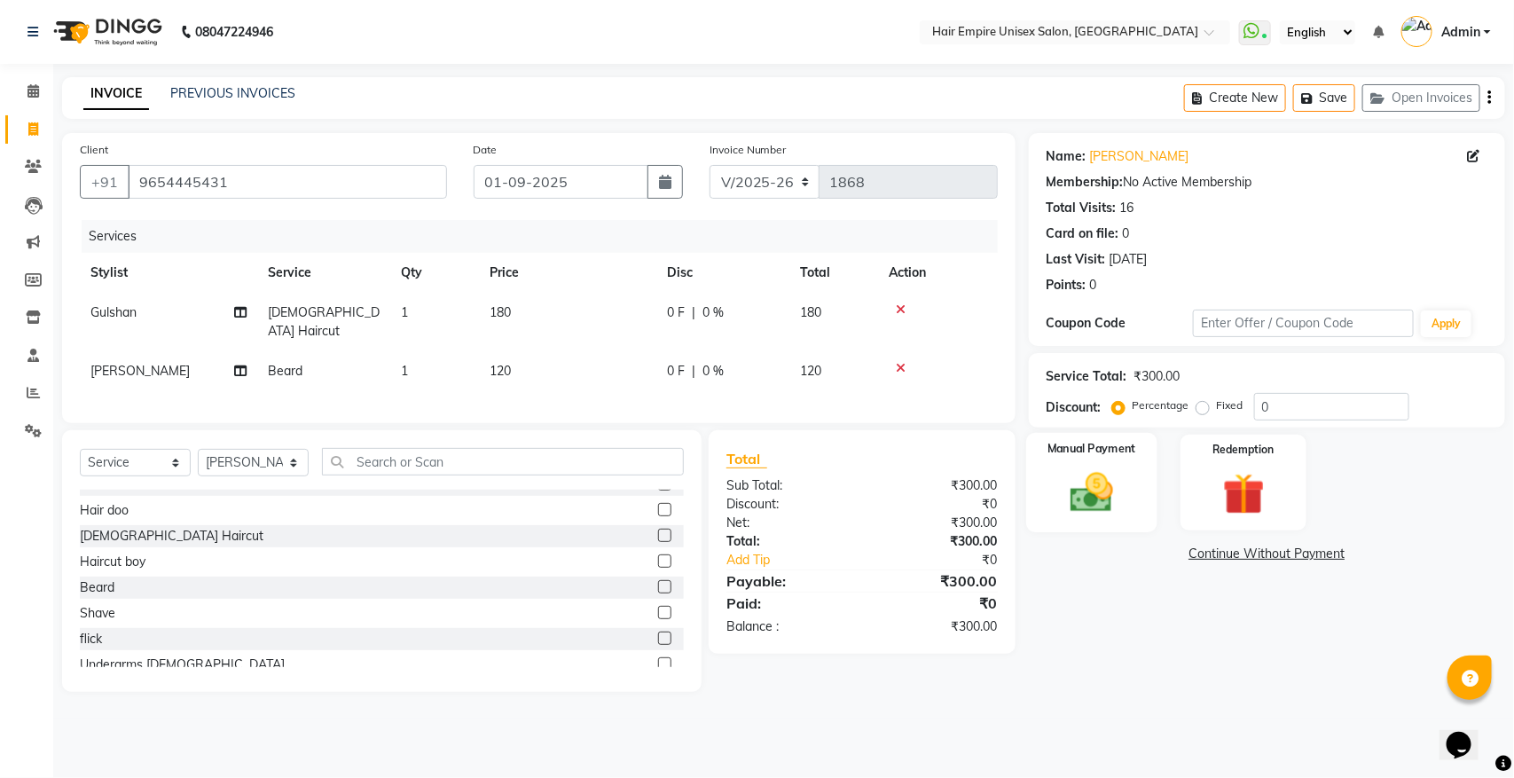
click at [1118, 480] on img at bounding box center [1091, 492] width 70 height 50
